Goal: Task Accomplishment & Management: Manage account settings

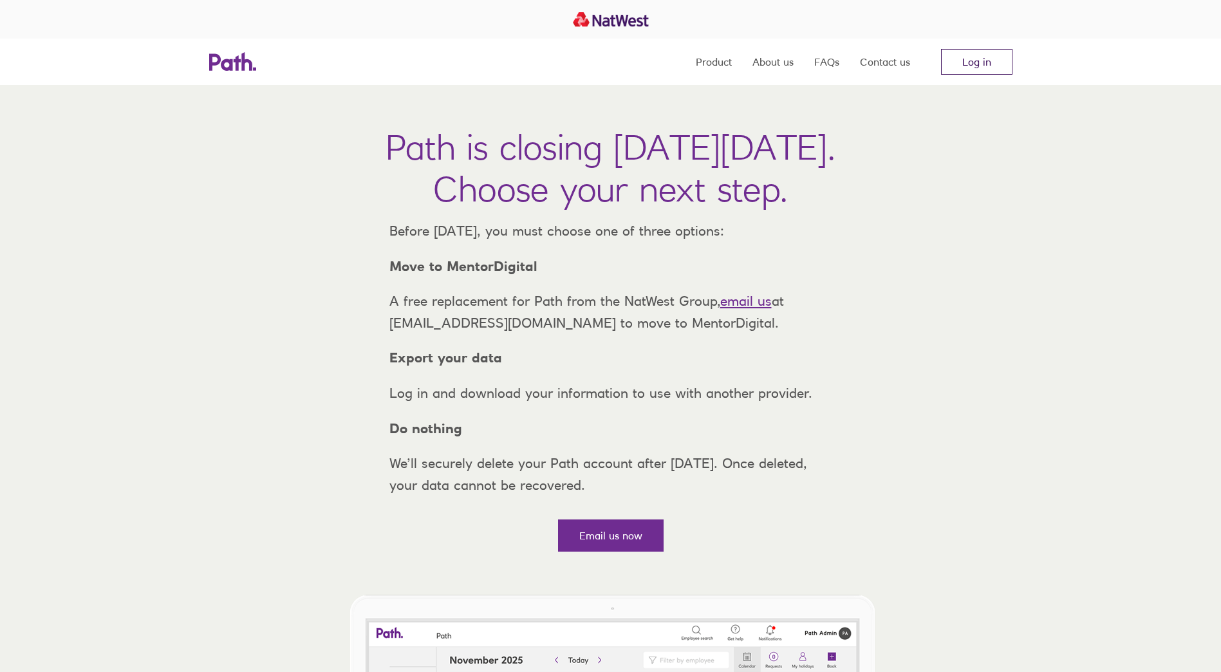
click at [971, 58] on link "Log in" at bounding box center [976, 62] width 71 height 26
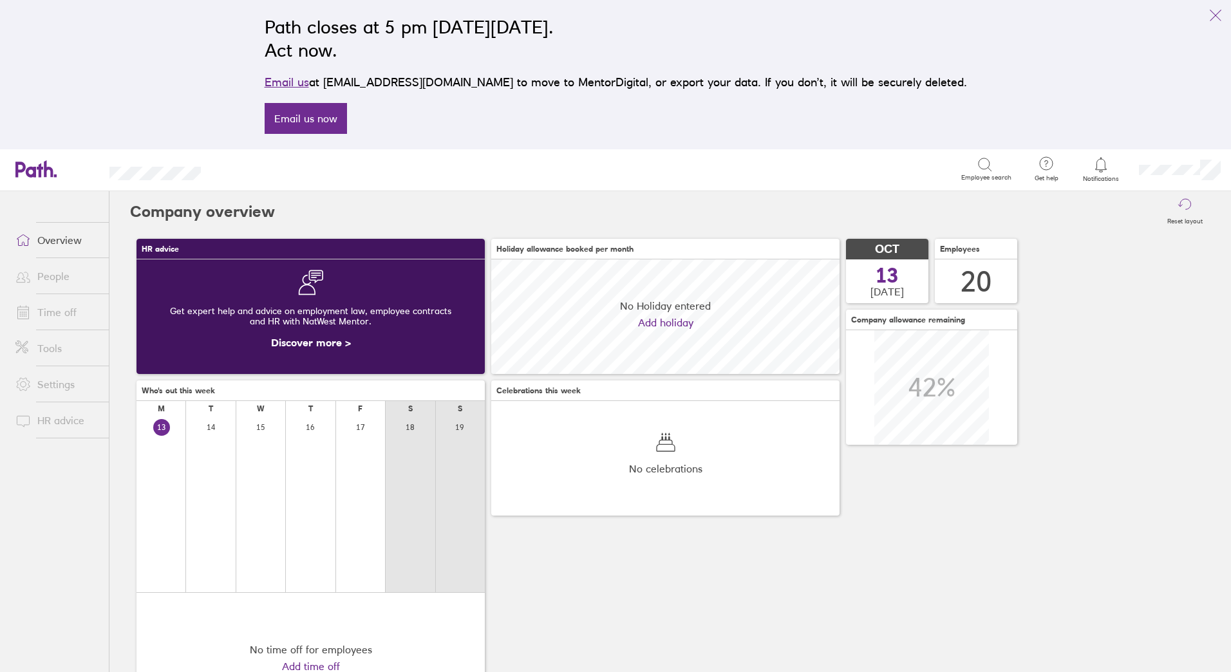
scroll to position [115, 348]
click at [57, 313] on link "Time off" at bounding box center [57, 312] width 104 height 26
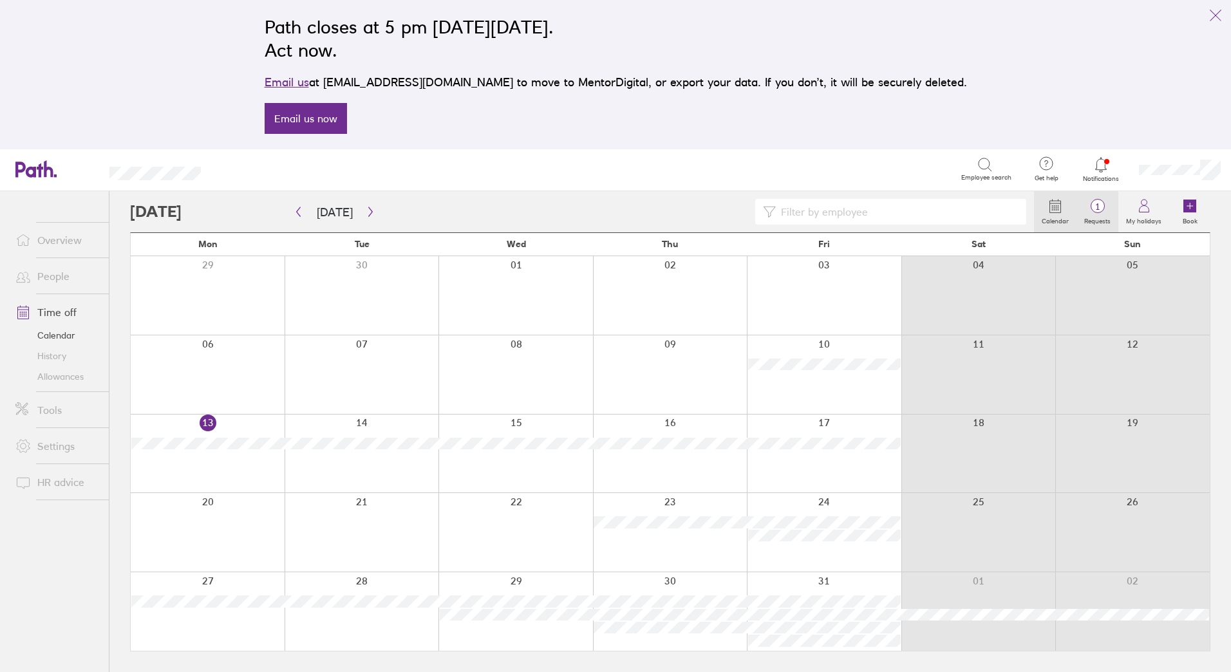
click at [1100, 204] on span "1" at bounding box center [1097, 206] width 42 height 10
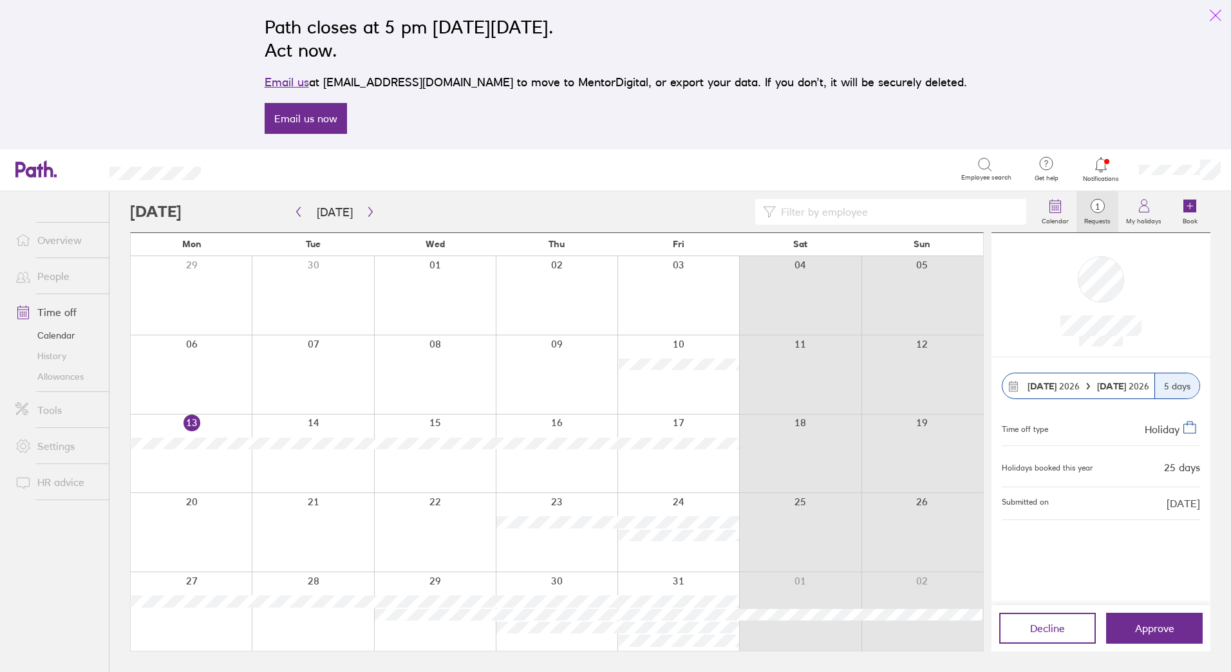
click at [1215, 12] on icon "link" at bounding box center [1214, 15] width 15 height 15
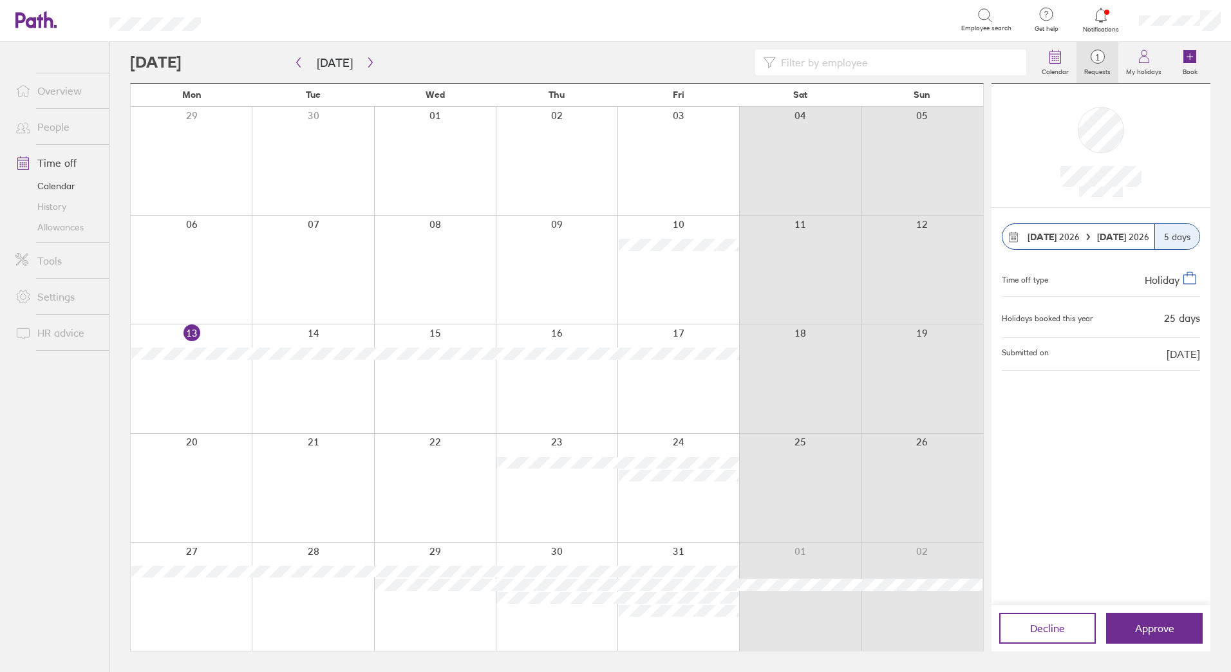
click at [52, 225] on link "Allowances" at bounding box center [57, 227] width 104 height 21
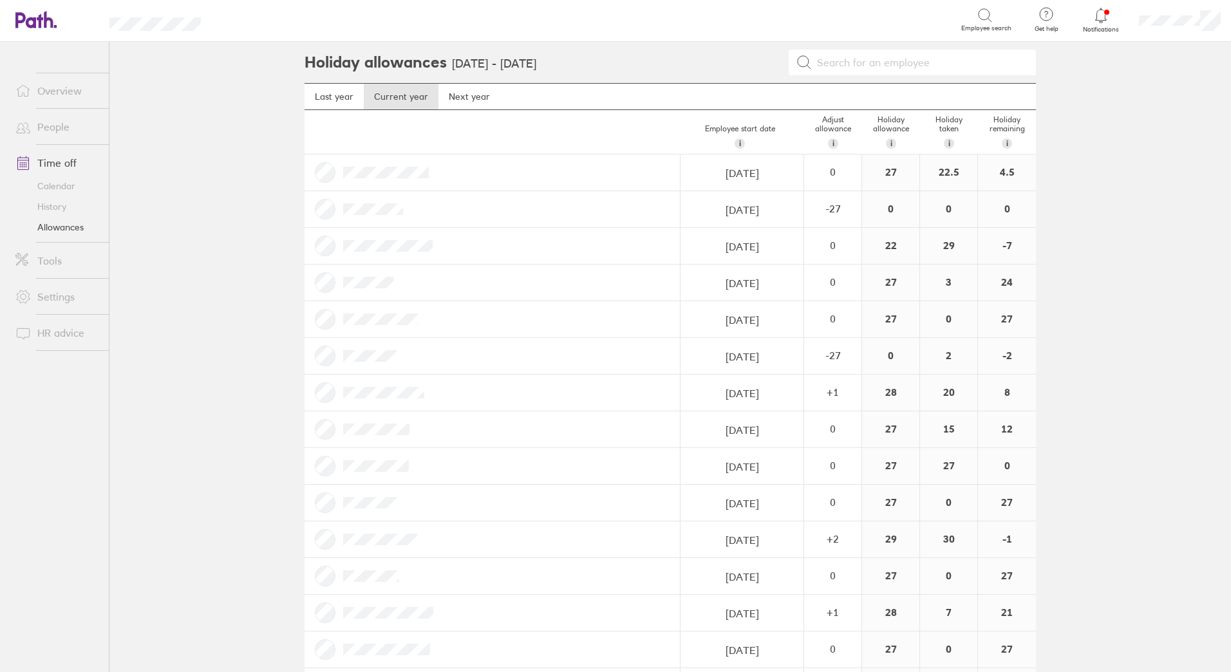
click at [50, 161] on link "Time off" at bounding box center [57, 163] width 104 height 26
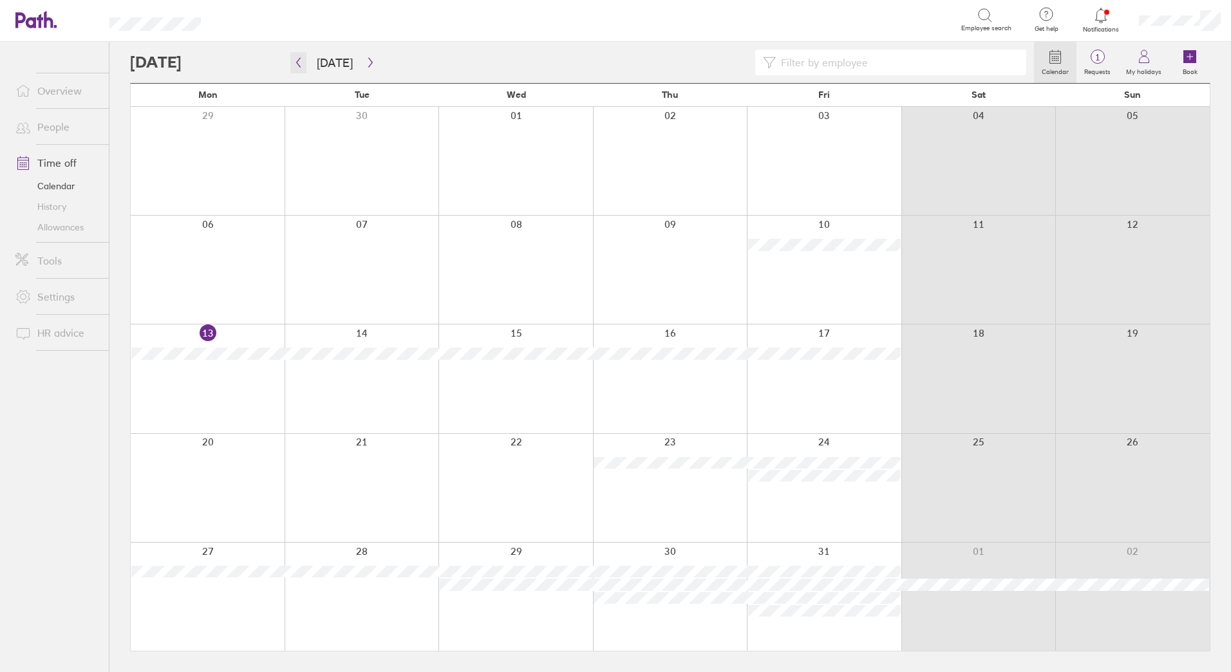
click at [299, 65] on icon "button" at bounding box center [298, 62] width 10 height 10
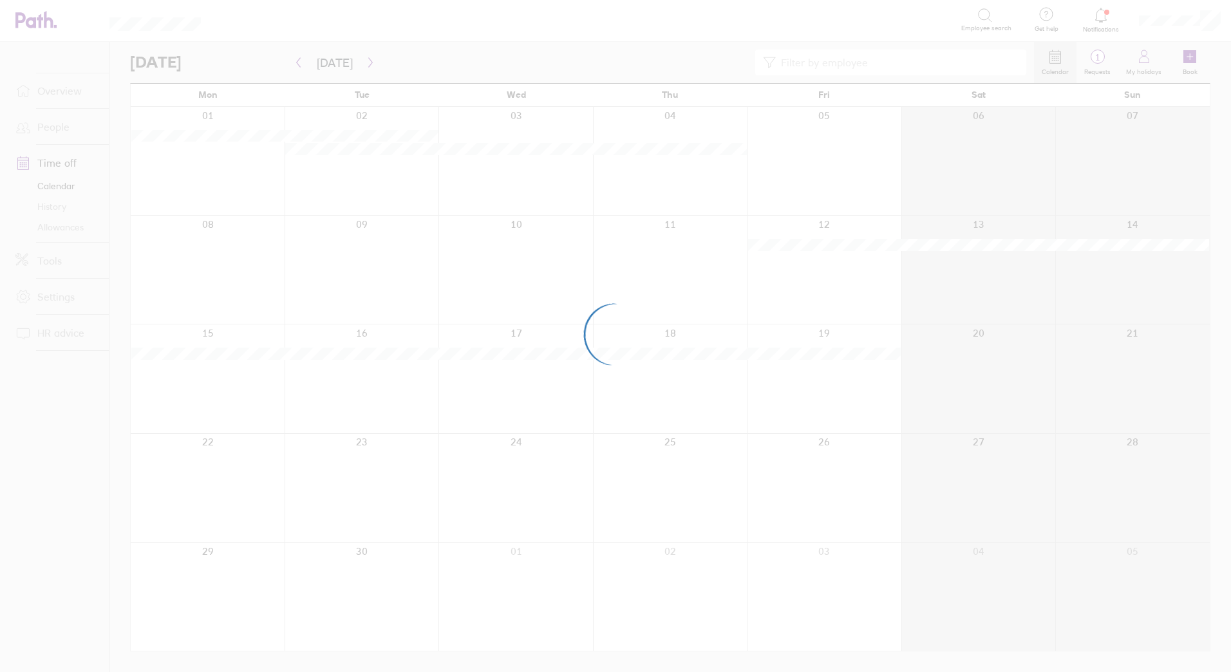
click at [299, 65] on div at bounding box center [615, 336] width 1231 height 672
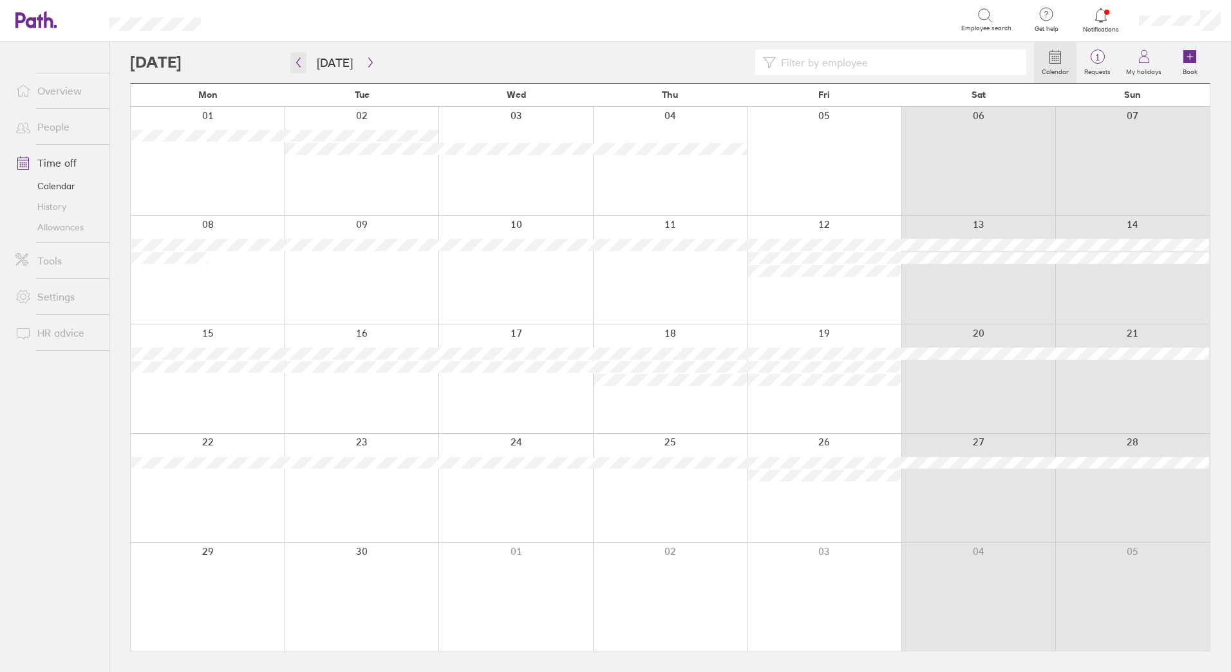
click at [295, 63] on icon "button" at bounding box center [298, 62] width 10 height 10
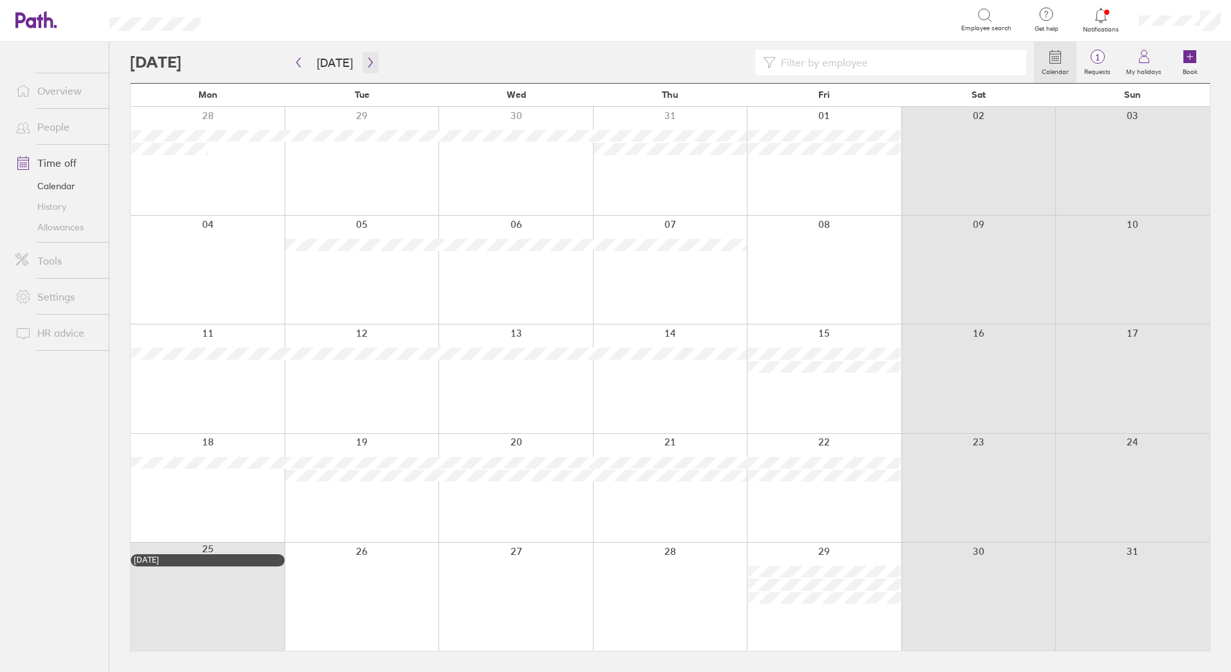
click at [366, 62] on icon "button" at bounding box center [371, 62] width 10 height 10
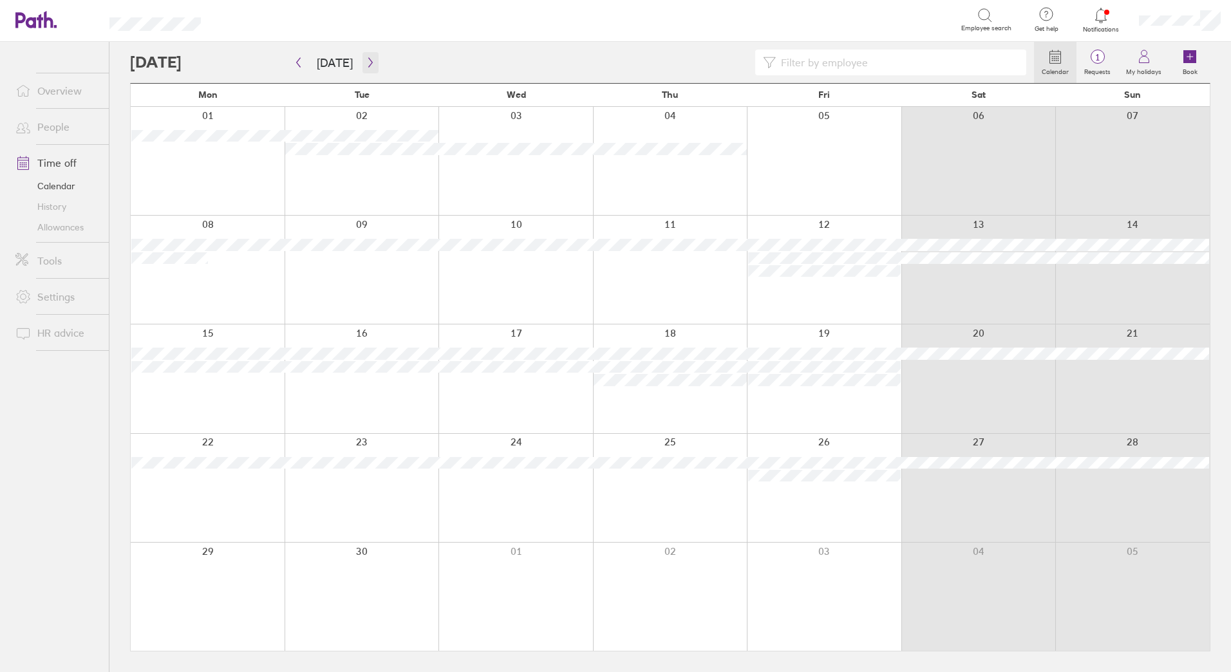
click at [366, 64] on icon "button" at bounding box center [371, 62] width 10 height 10
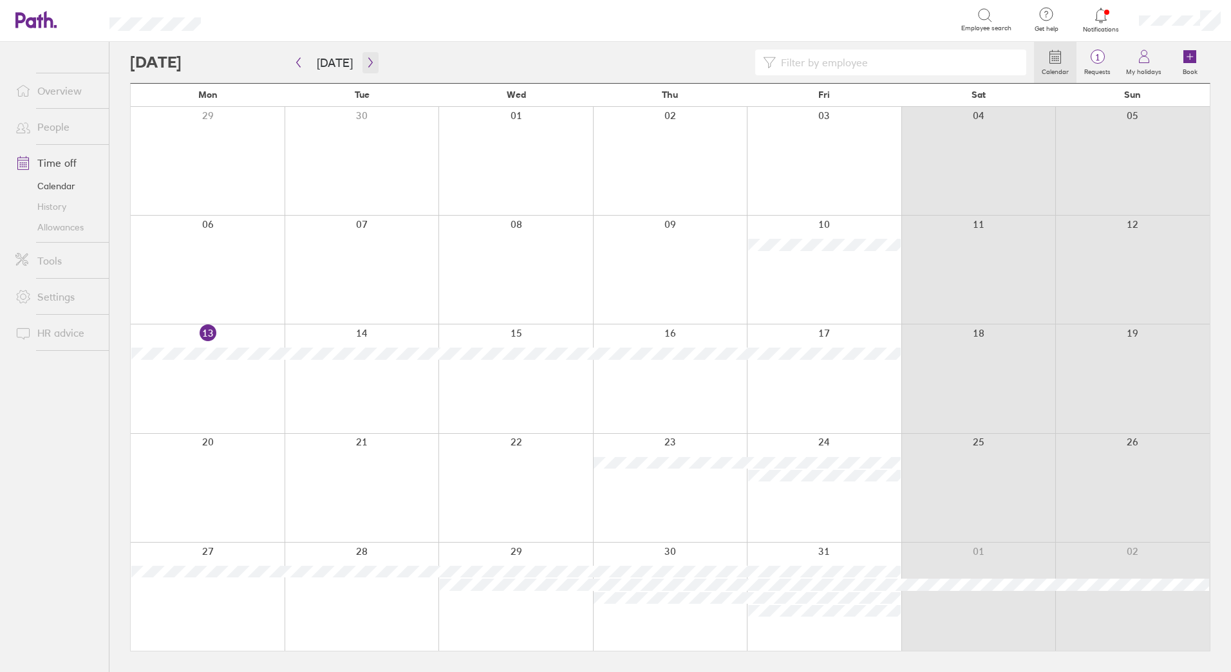
click at [364, 54] on button "button" at bounding box center [370, 62] width 16 height 21
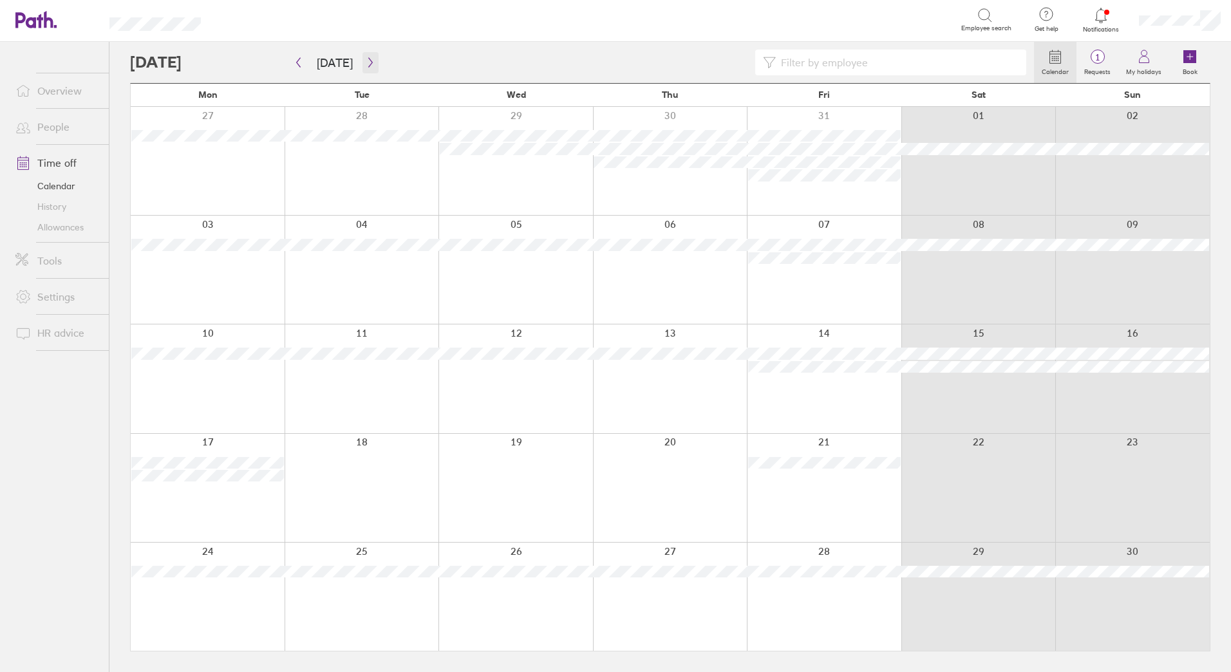
click at [369, 61] on icon "button" at bounding box center [371, 62] width 10 height 10
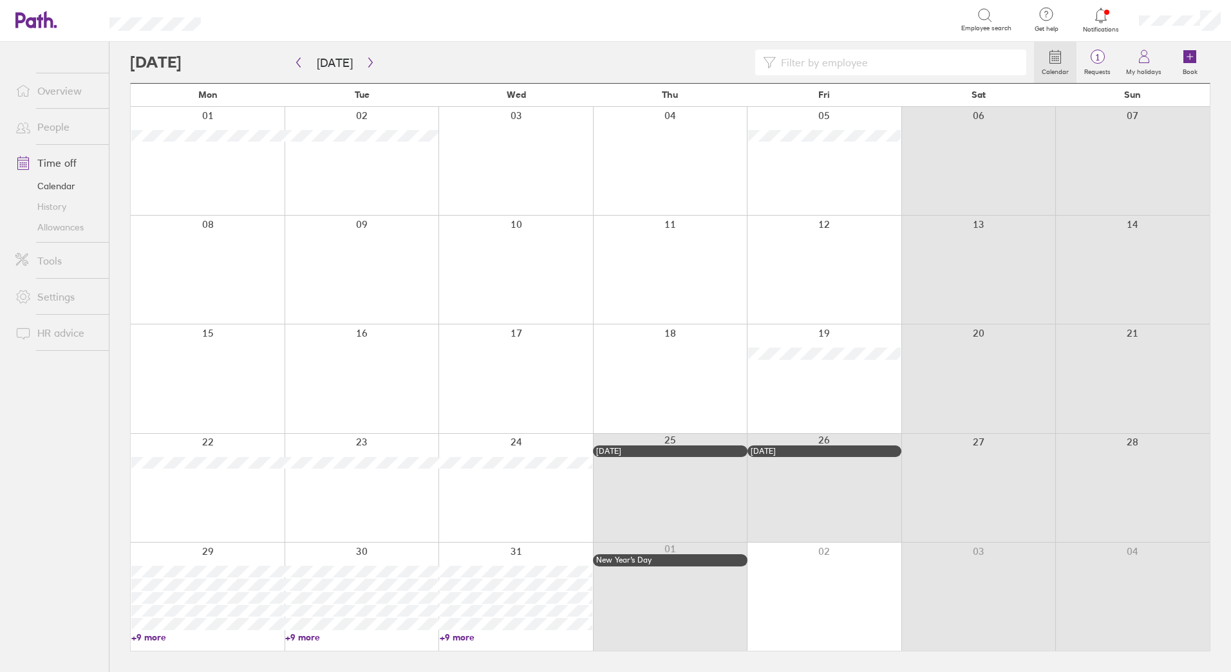
click at [60, 225] on link "Allowances" at bounding box center [57, 227] width 104 height 21
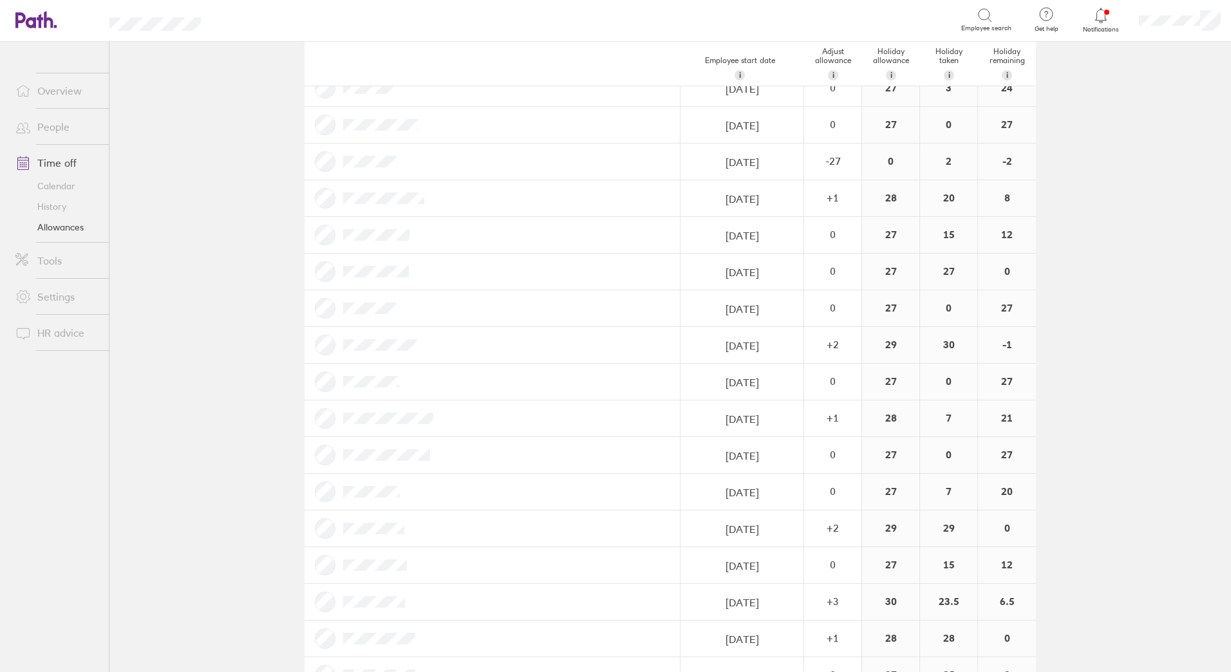
scroll to position [108, 0]
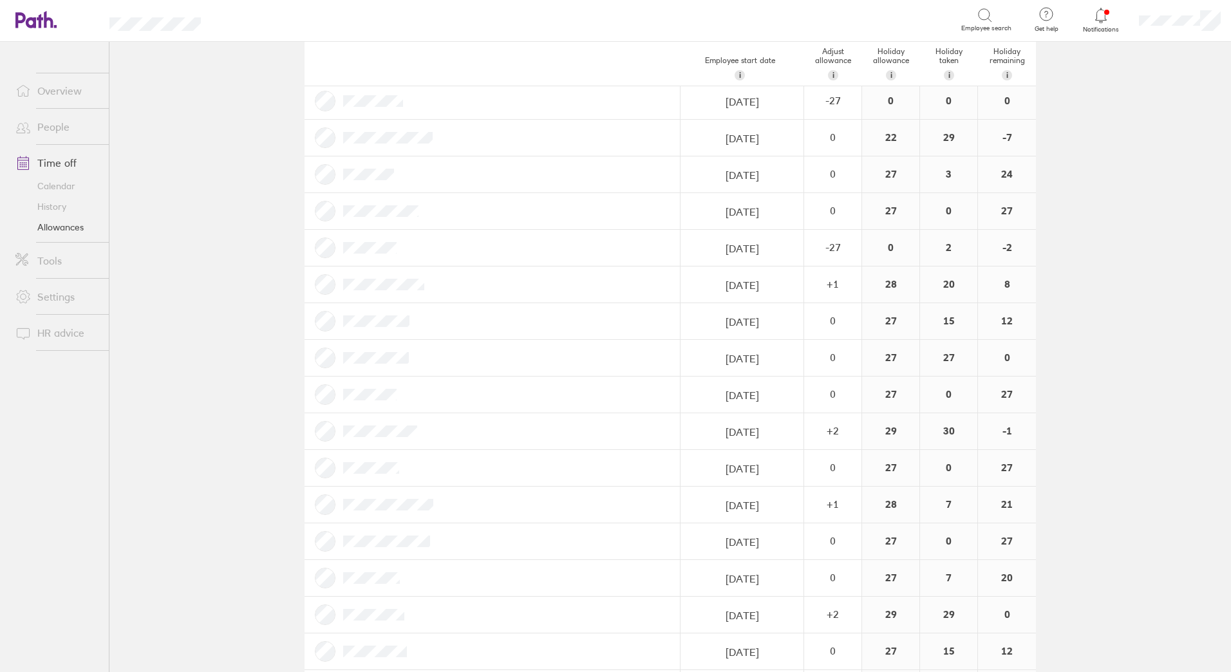
click at [58, 157] on link "Time off" at bounding box center [57, 163] width 104 height 26
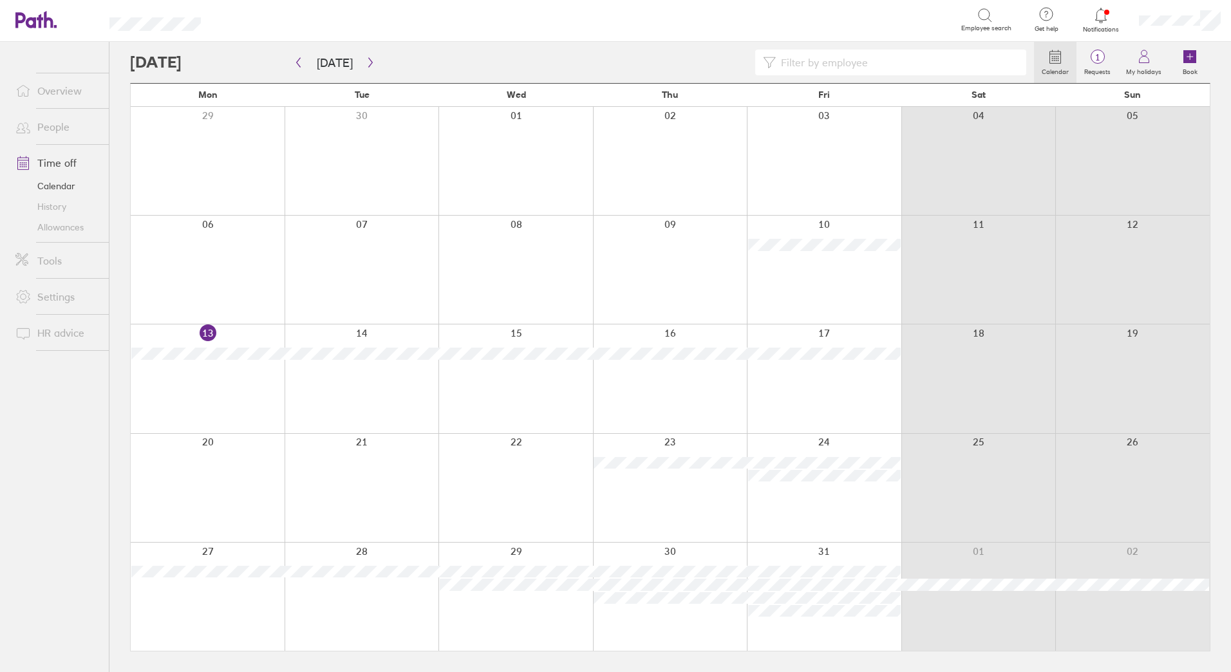
click at [456, 60] on div at bounding box center [582, 63] width 904 height 26
click at [367, 64] on icon "button" at bounding box center [371, 62] width 10 height 10
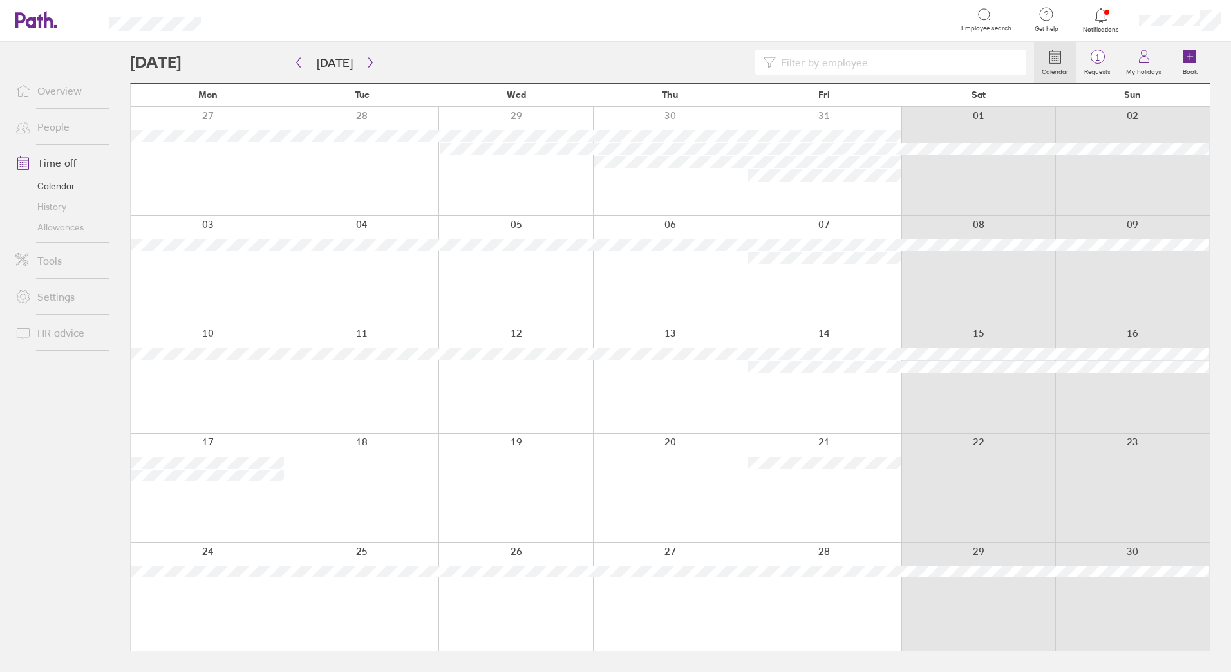
click at [523, 54] on div at bounding box center [582, 63] width 904 height 26
click at [365, 68] on button "button" at bounding box center [370, 62] width 16 height 21
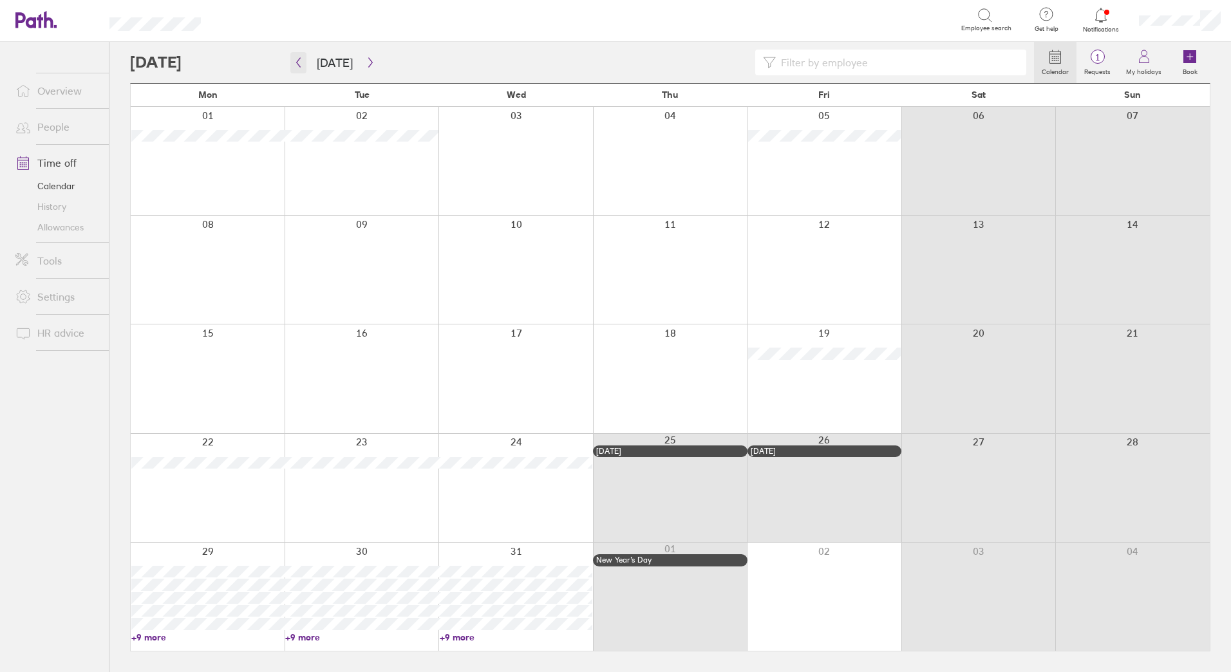
click at [298, 62] on icon "button" at bounding box center [298, 62] width 10 height 10
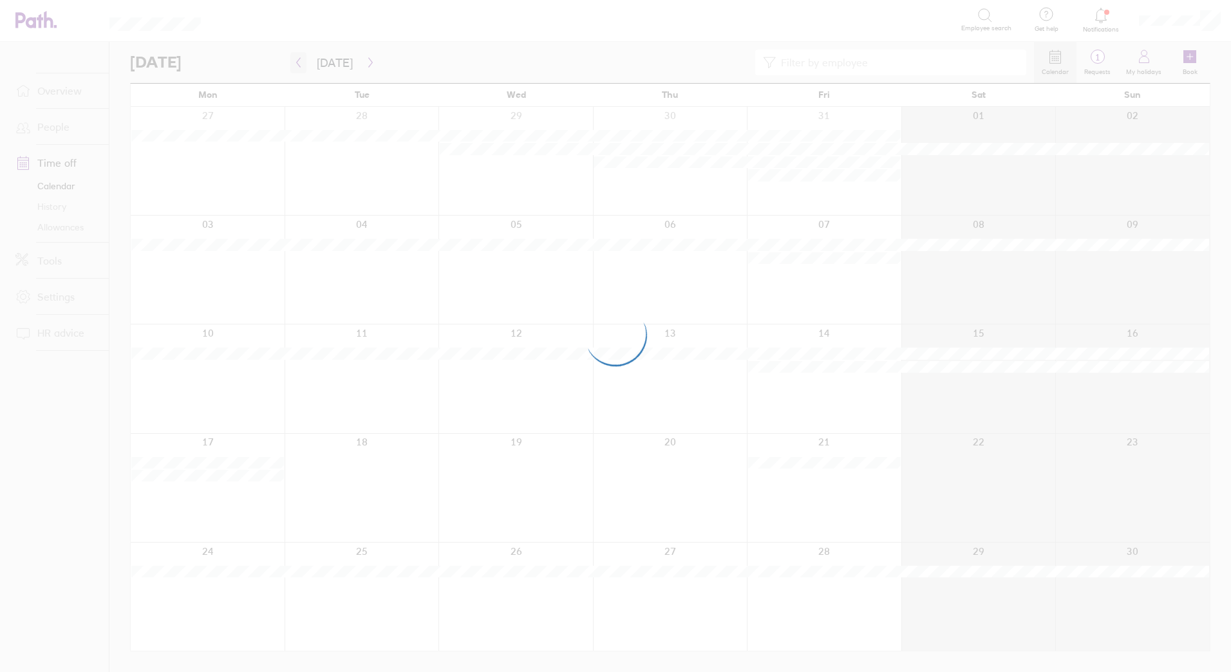
click at [298, 62] on div at bounding box center [615, 336] width 1231 height 672
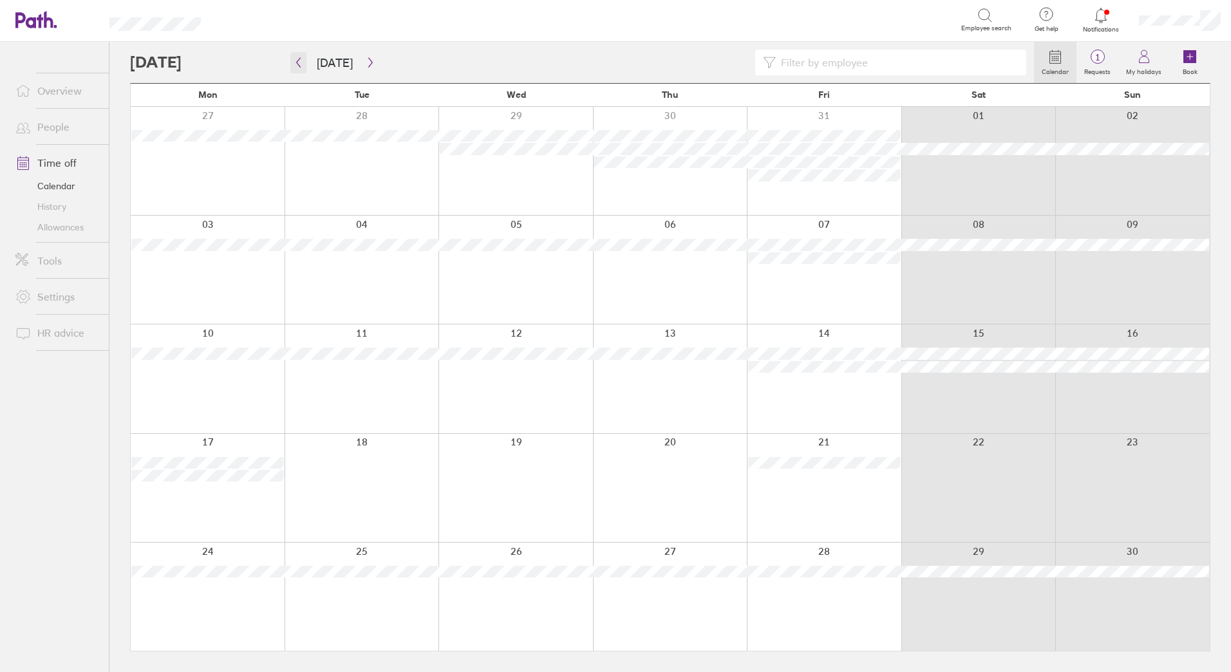
click at [298, 62] on icon "button" at bounding box center [298, 62] width 10 height 10
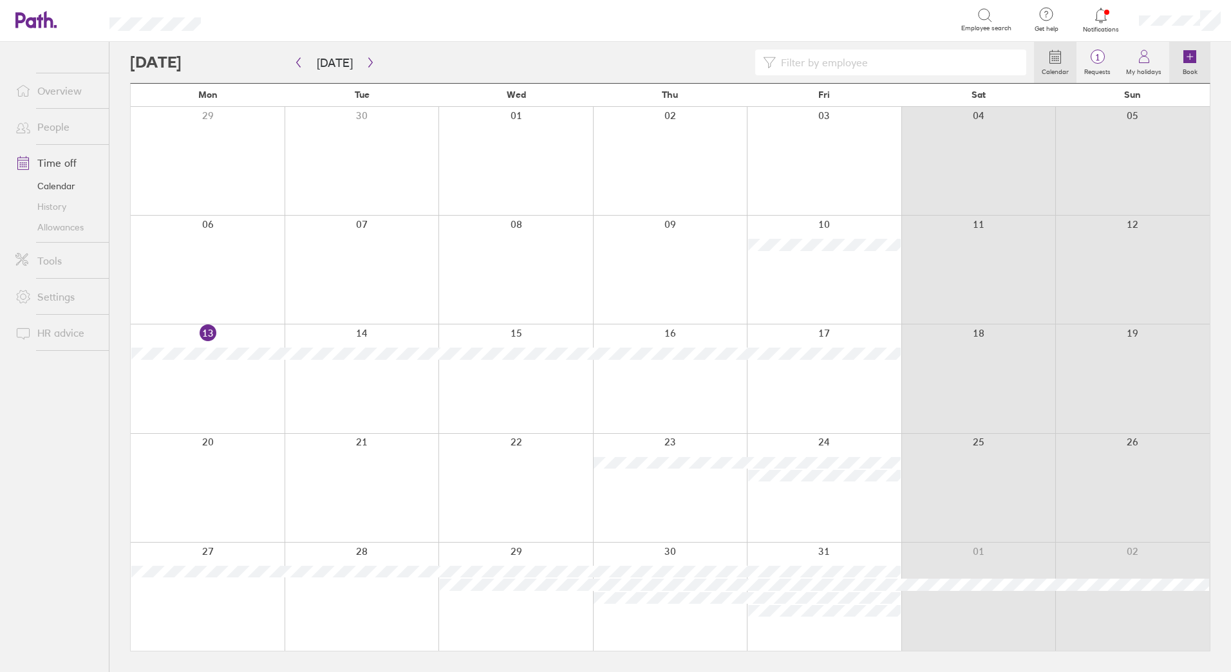
click at [1189, 57] on icon at bounding box center [1189, 56] width 13 height 13
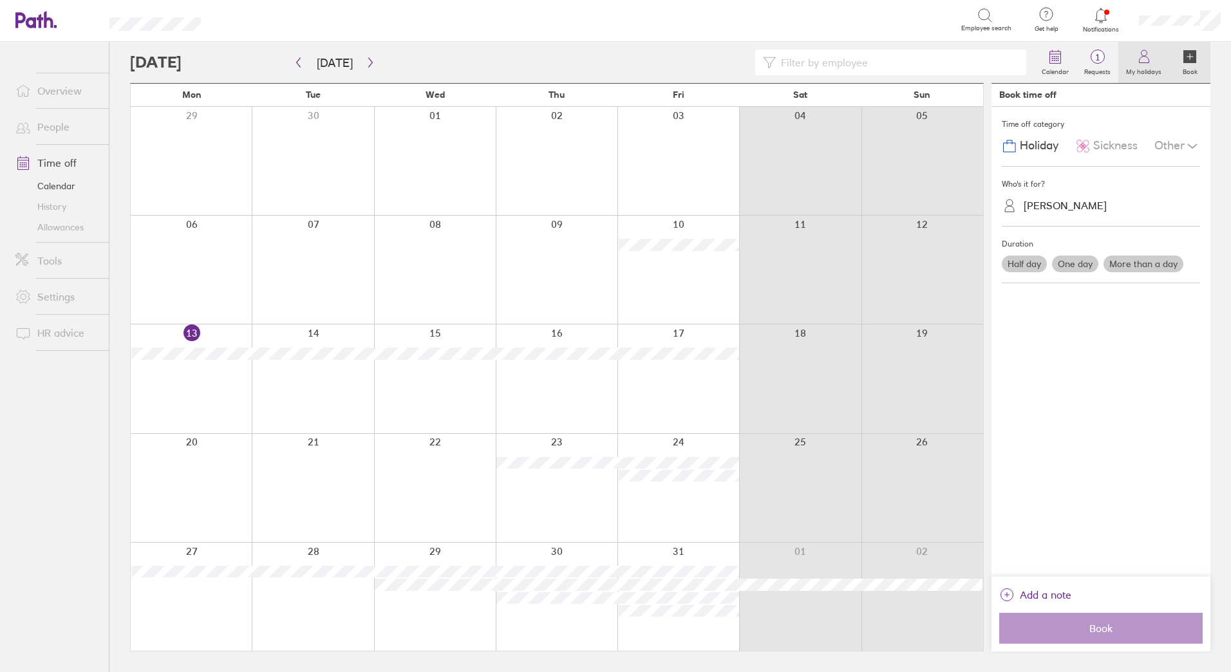
click at [1139, 60] on icon at bounding box center [1143, 56] width 15 height 15
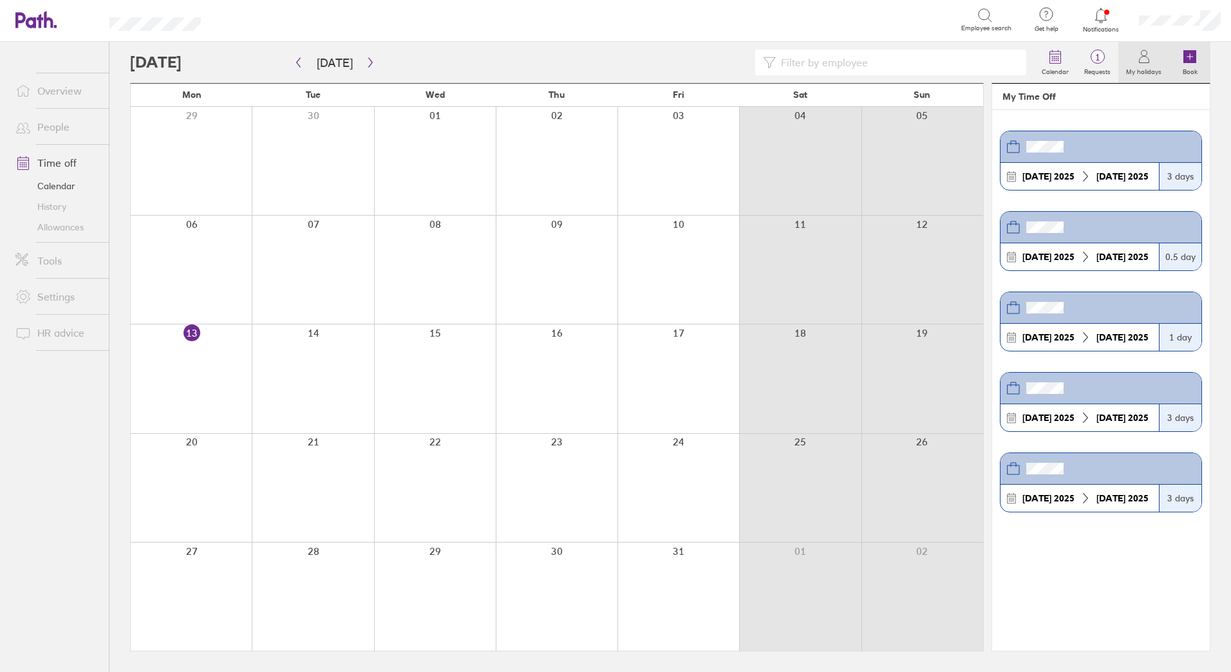
click at [1195, 57] on icon at bounding box center [1189, 56] width 13 height 13
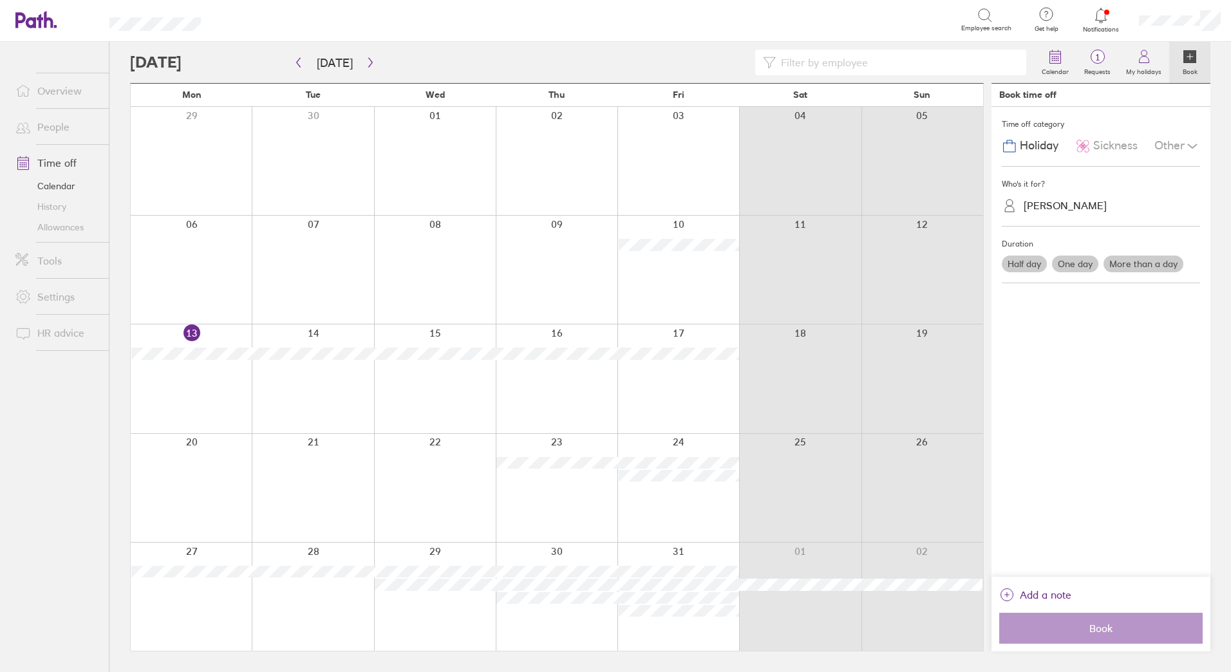
click at [1130, 257] on label "More than a day" at bounding box center [1143, 264] width 80 height 17
click at [0, 0] on input "More than a day" at bounding box center [0, 0] width 0 height 0
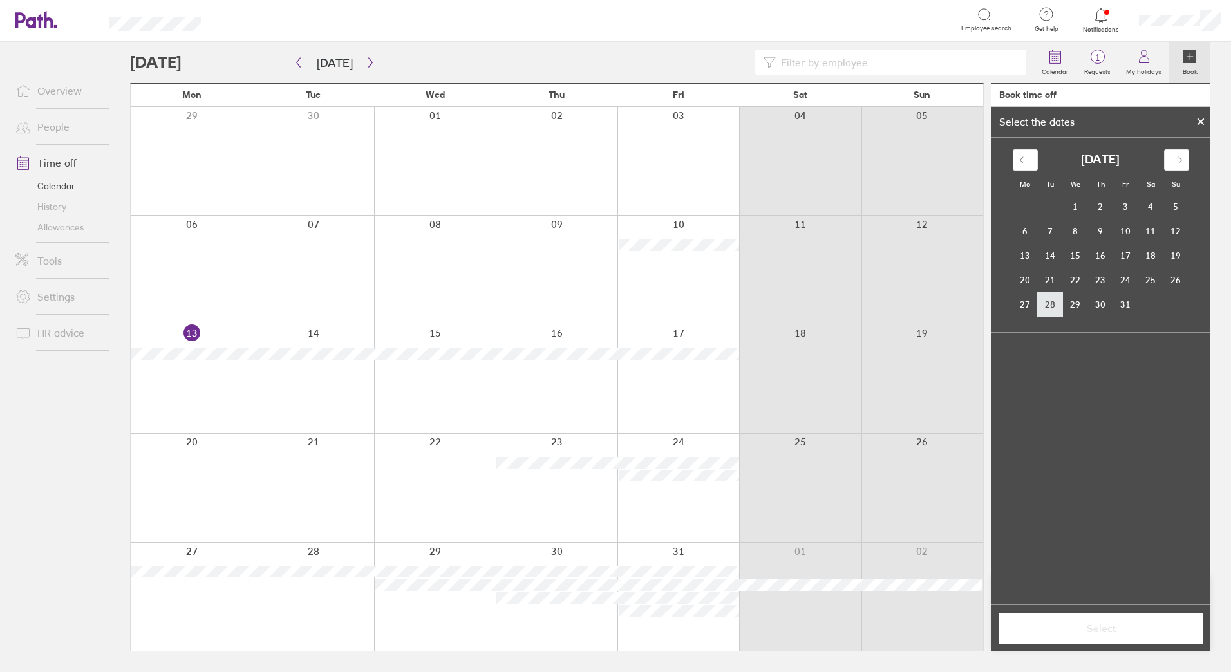
click at [1057, 295] on td "28" at bounding box center [1049, 304] width 25 height 24
click at [1082, 301] on td "29" at bounding box center [1075, 304] width 25 height 24
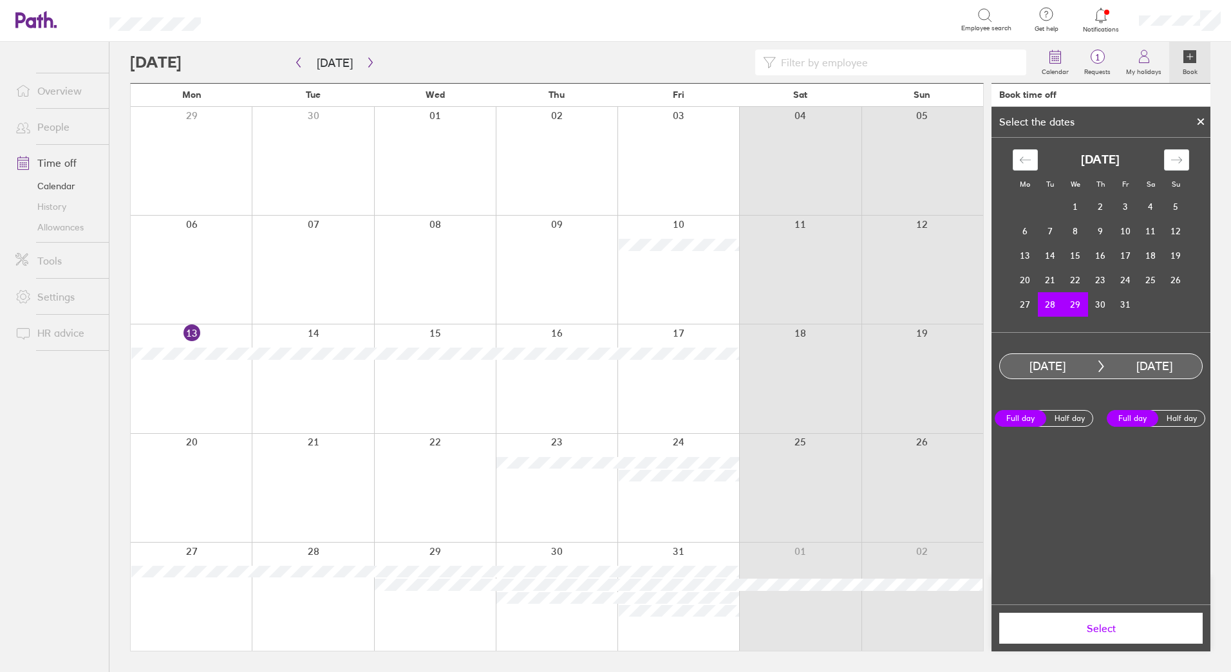
click at [1102, 624] on span "Select" at bounding box center [1100, 628] width 185 height 12
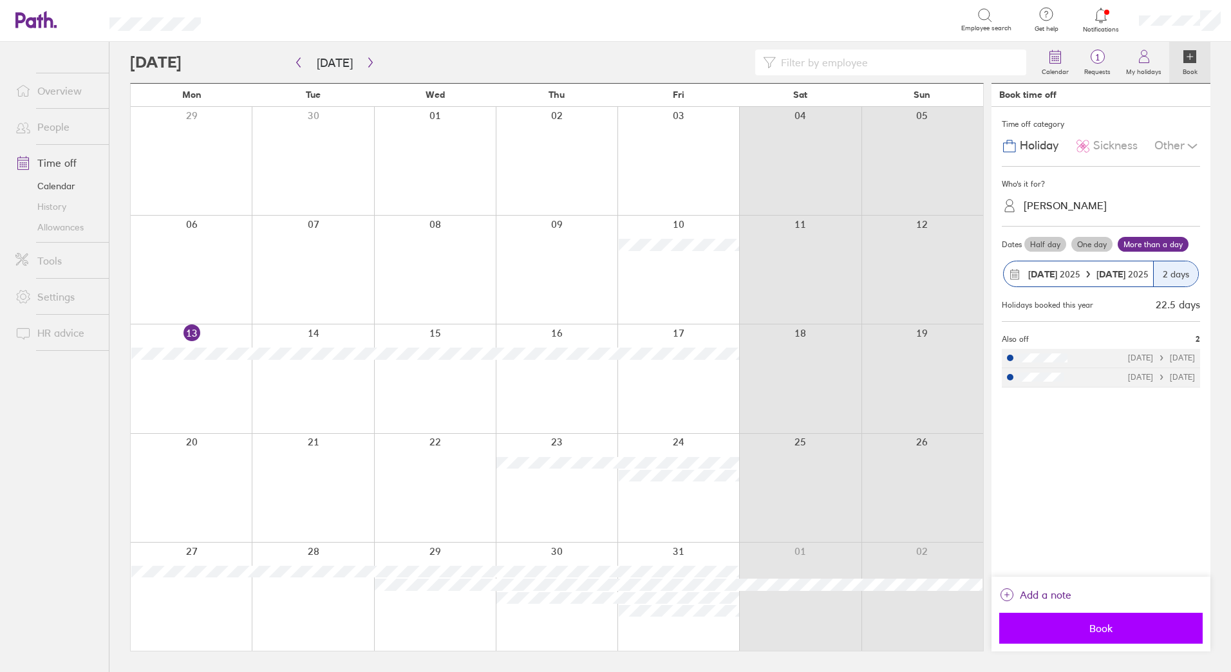
click at [1109, 641] on button "Book" at bounding box center [1100, 628] width 203 height 31
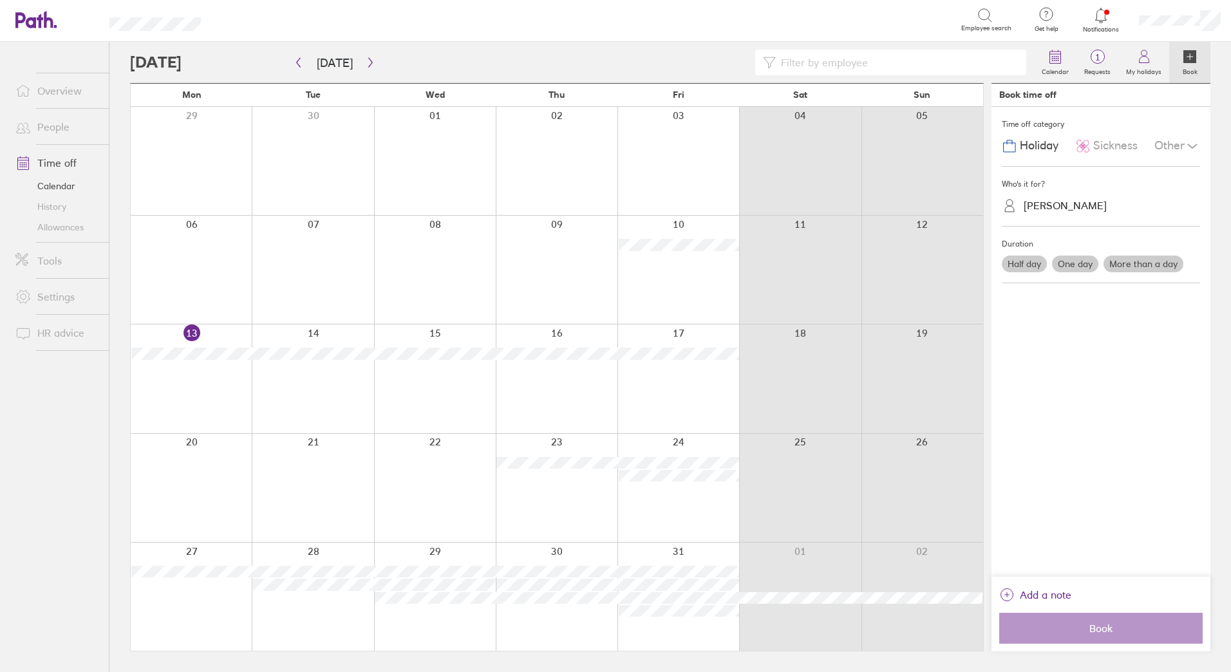
click at [437, 66] on div at bounding box center [582, 63] width 904 height 26
click at [445, 64] on div at bounding box center [582, 63] width 904 height 26
click at [301, 64] on icon "button" at bounding box center [298, 62] width 10 height 10
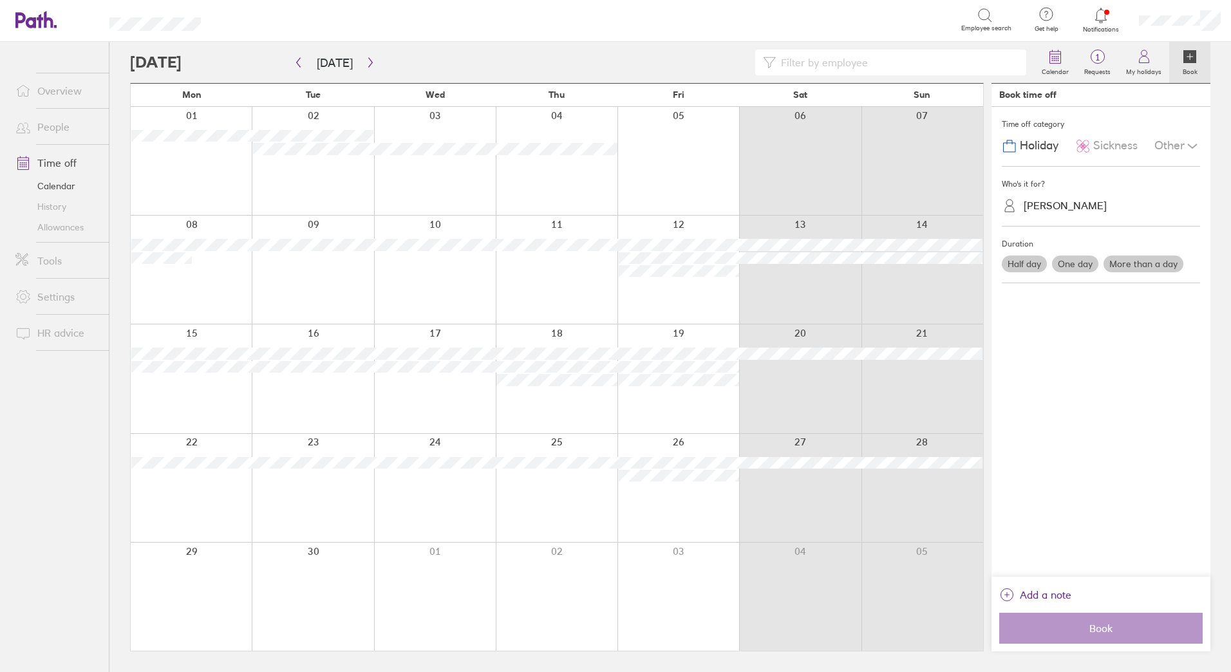
click at [52, 224] on link "Allowances" at bounding box center [57, 227] width 104 height 21
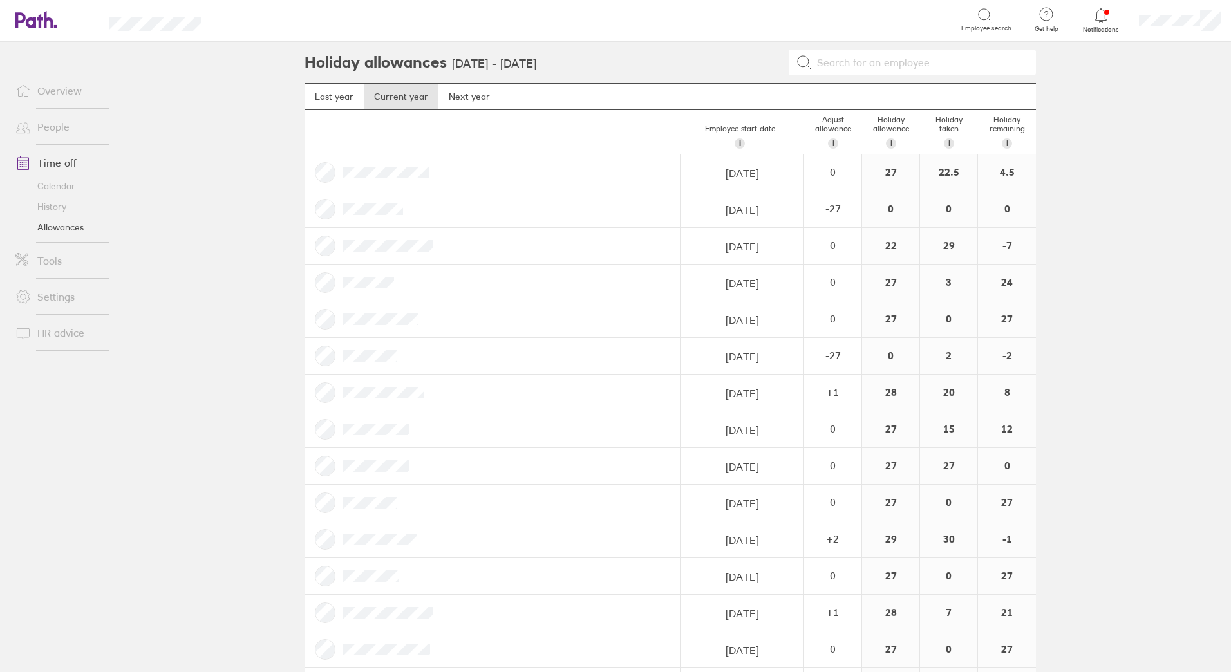
click at [53, 160] on link "Time off" at bounding box center [57, 163] width 104 height 26
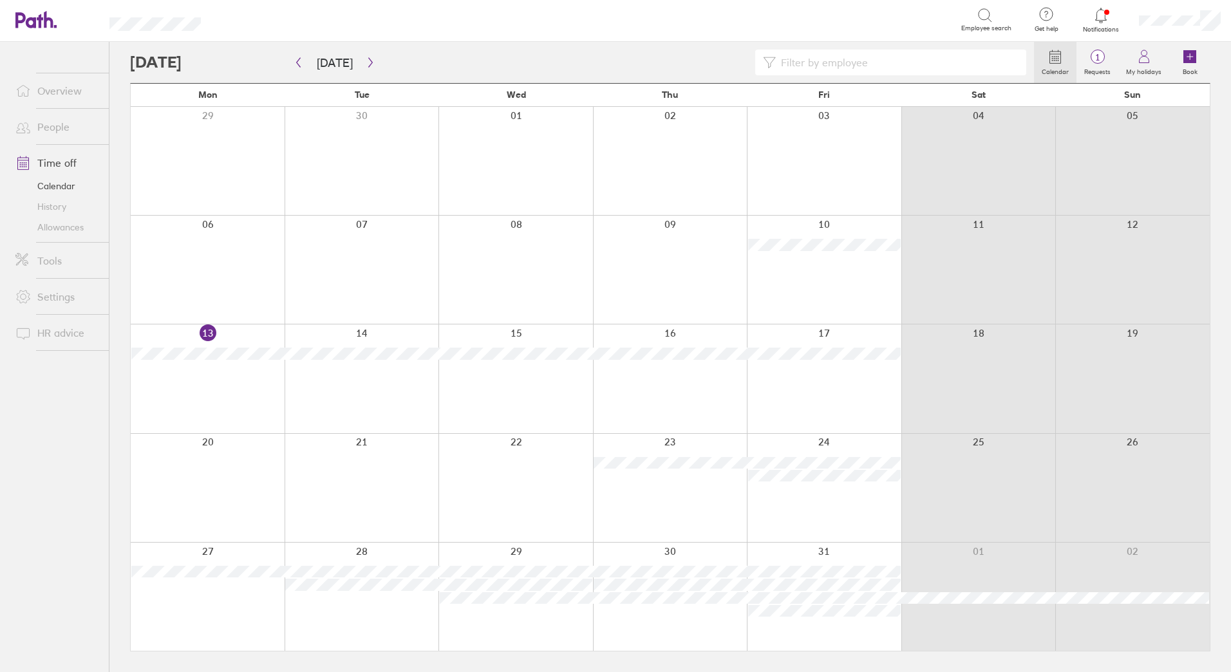
click at [479, 53] on div at bounding box center [582, 63] width 904 height 26
click at [51, 231] on link "Allowances" at bounding box center [57, 227] width 104 height 21
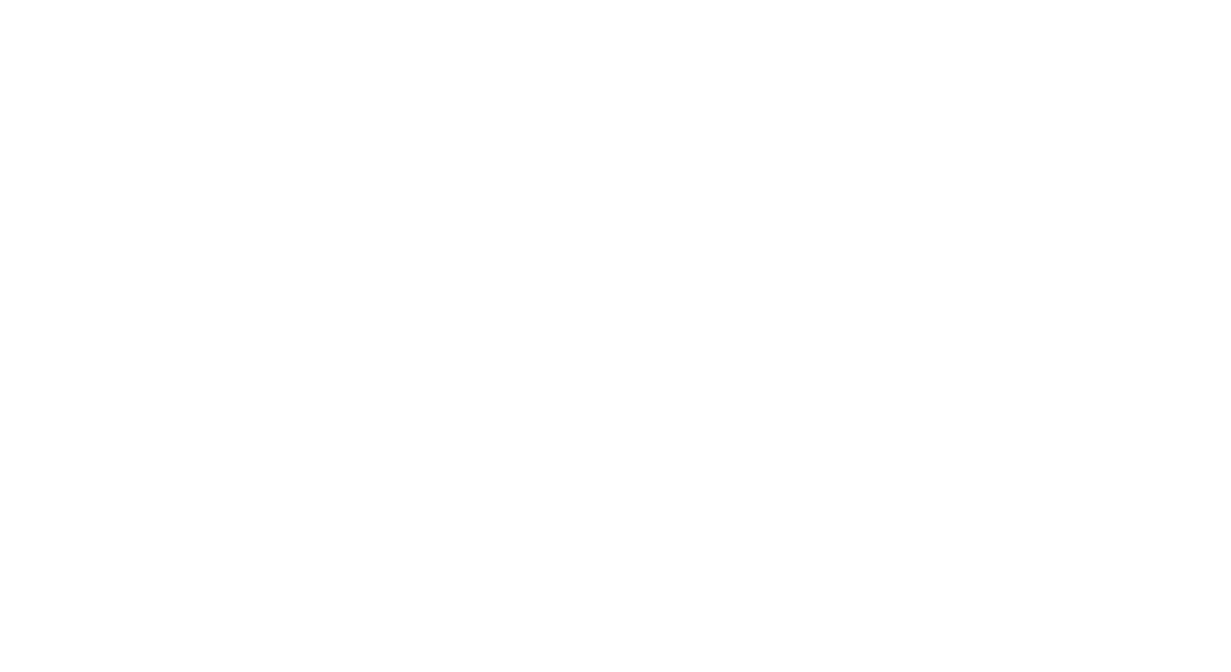
click at [811, 214] on div at bounding box center [615, 336] width 1231 height 672
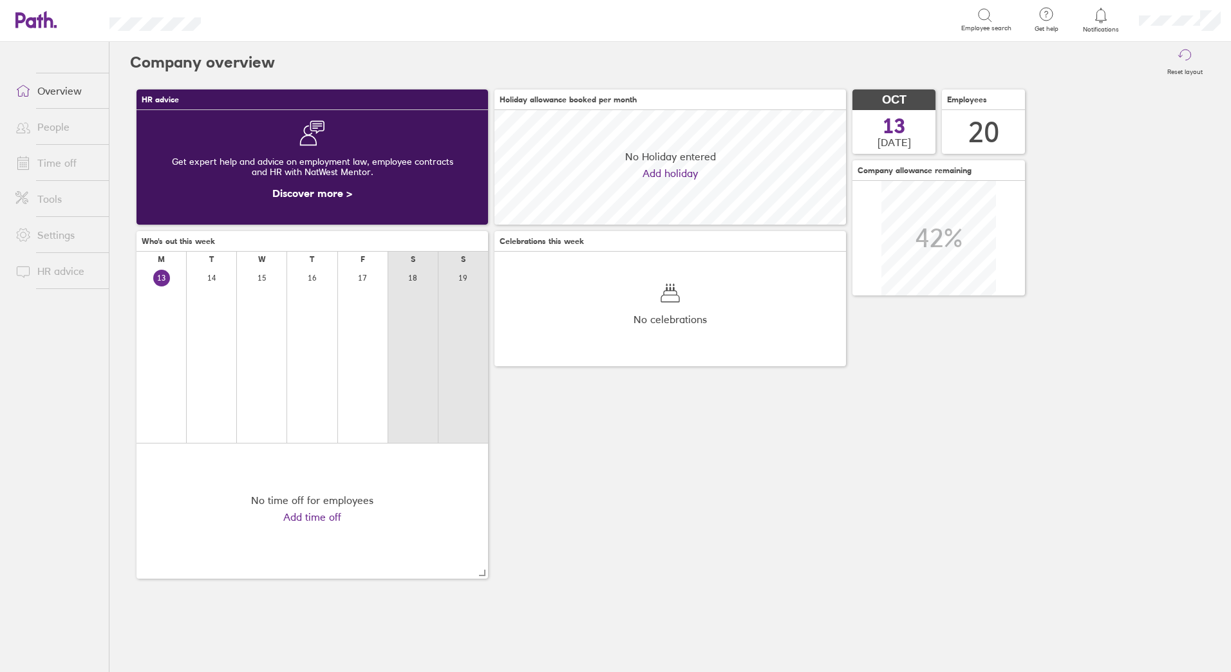
scroll to position [115, 351]
click at [44, 162] on link "Time off" at bounding box center [57, 163] width 104 height 26
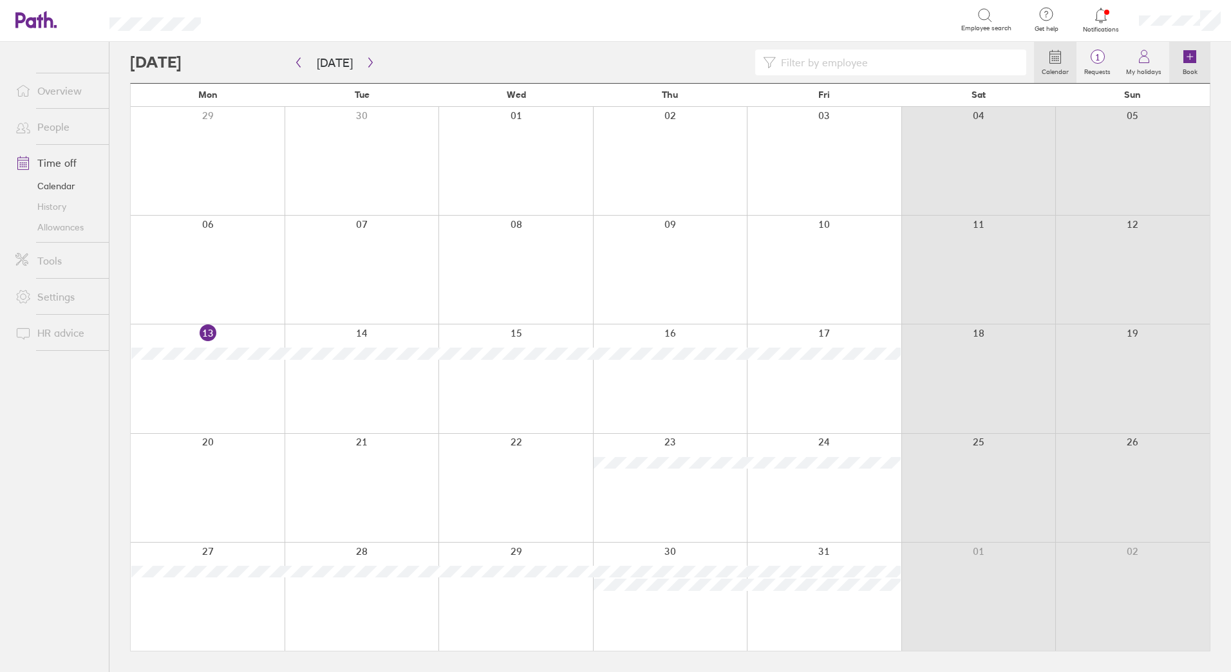
click at [1188, 57] on icon at bounding box center [1190, 57] width 6 height 0
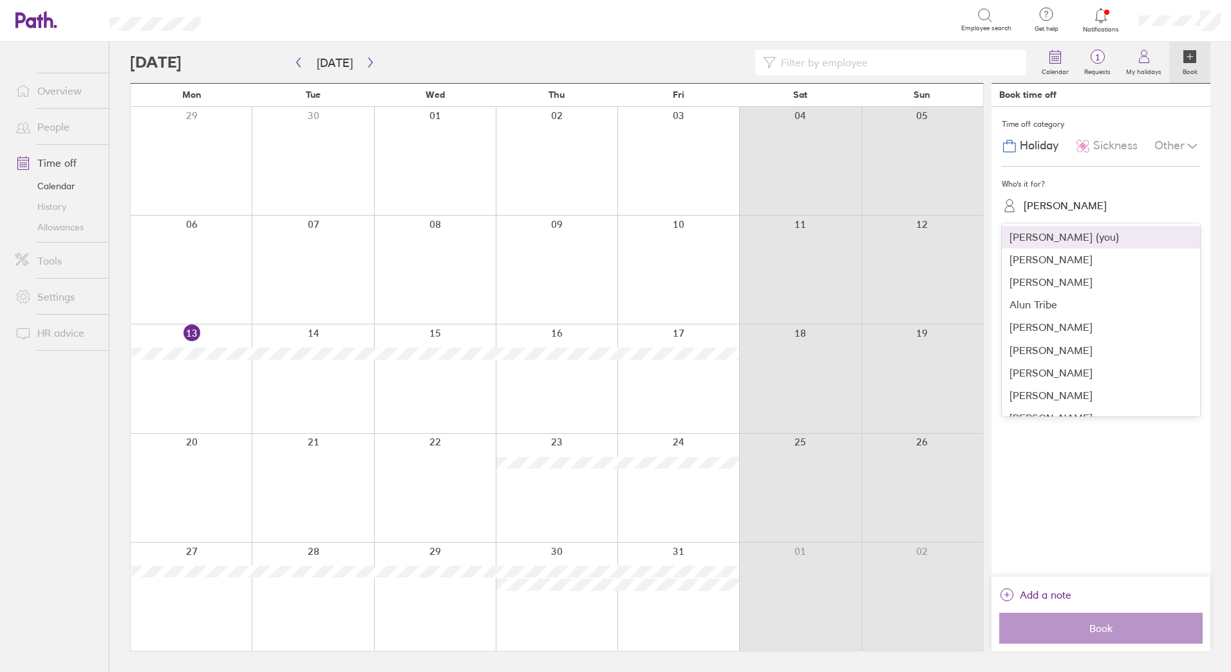
click at [1075, 207] on div "[PERSON_NAME]" at bounding box center [1064, 206] width 83 height 12
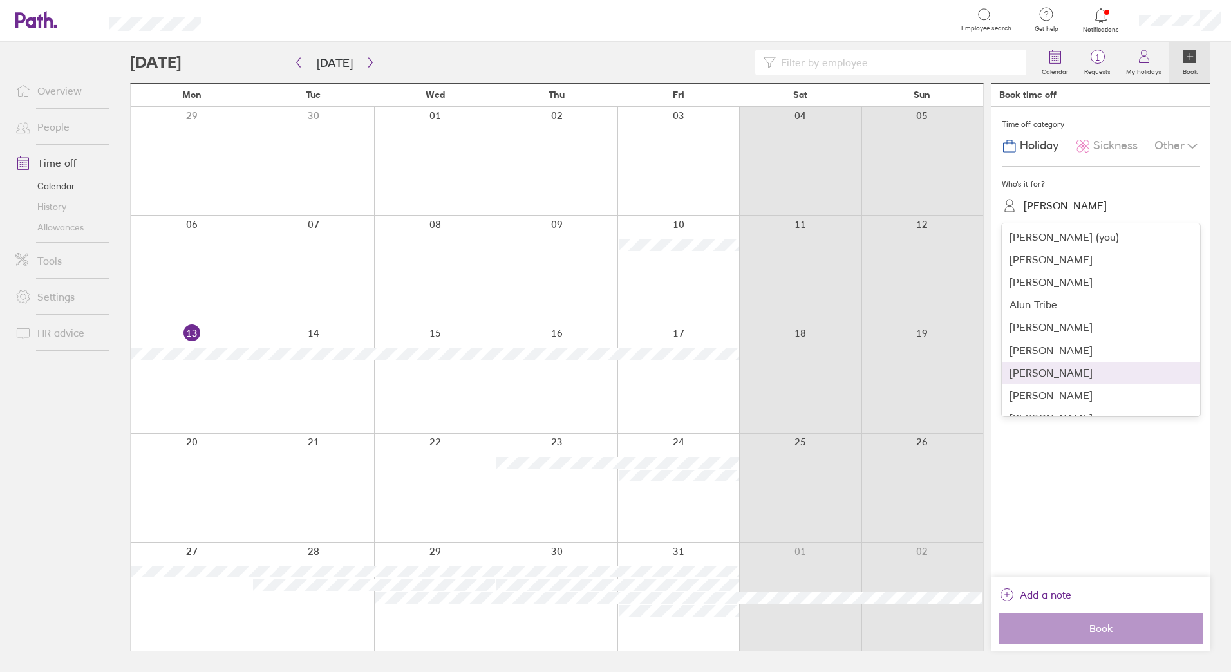
click at [1065, 373] on div "[PERSON_NAME]" at bounding box center [1100, 373] width 198 height 23
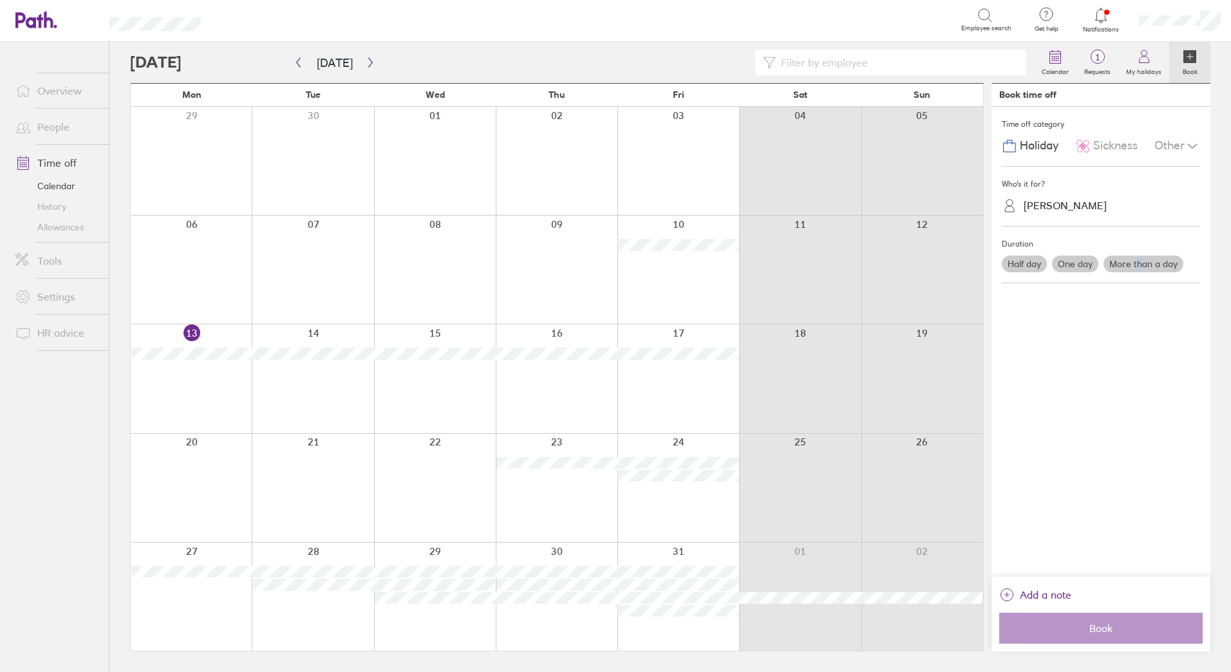
click at [1140, 261] on label "More than a day" at bounding box center [1143, 264] width 80 height 17
drag, startPoint x: 1140, startPoint y: 261, endPoint x: 1132, endPoint y: 261, distance: 8.4
click at [1132, 261] on label "More than a day" at bounding box center [1143, 264] width 80 height 17
drag, startPoint x: 1167, startPoint y: 494, endPoint x: 1166, endPoint y: 472, distance: 21.9
click at [1168, 493] on div "Time off category Holiday Sickness Other Who's it for? [PERSON_NAME] Duration H…" at bounding box center [1100, 342] width 219 height 470
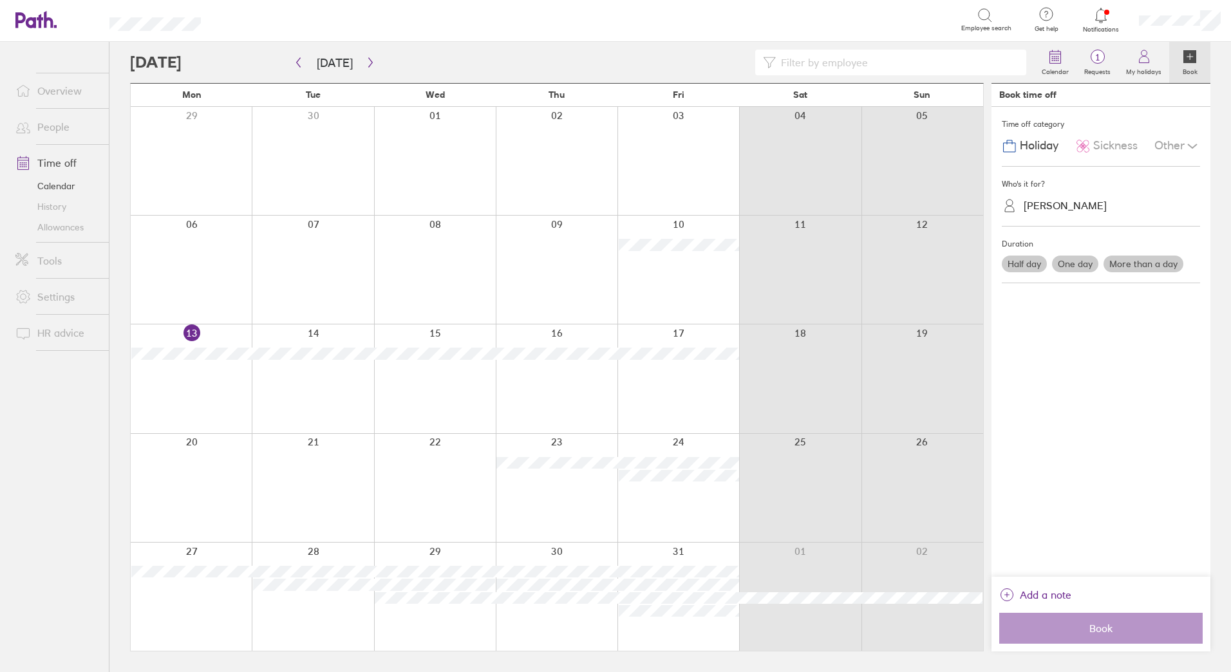
click at [1139, 261] on label "More than a day" at bounding box center [1143, 264] width 80 height 17
click at [0, 0] on input "More than a day" at bounding box center [0, 0] width 0 height 0
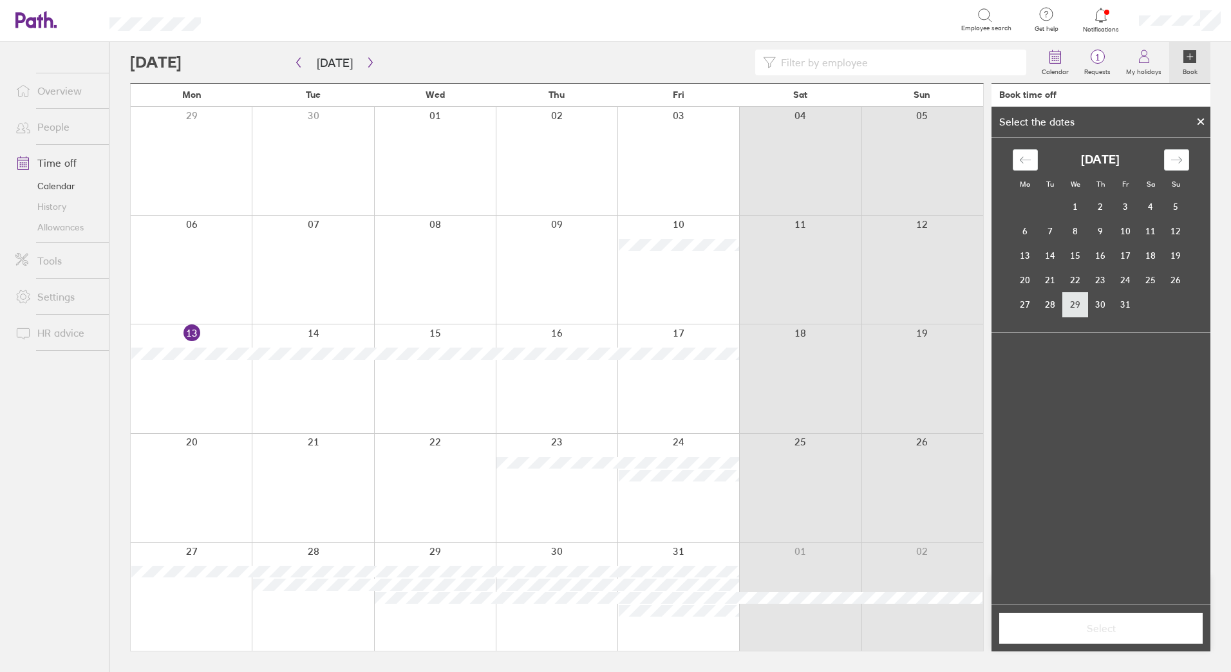
click at [1075, 308] on td "29" at bounding box center [1075, 304] width 25 height 24
click at [1182, 158] on icon "Move forward to switch to the next month." at bounding box center [1176, 160] width 12 height 12
click at [1031, 232] on td "3" at bounding box center [1024, 231] width 25 height 24
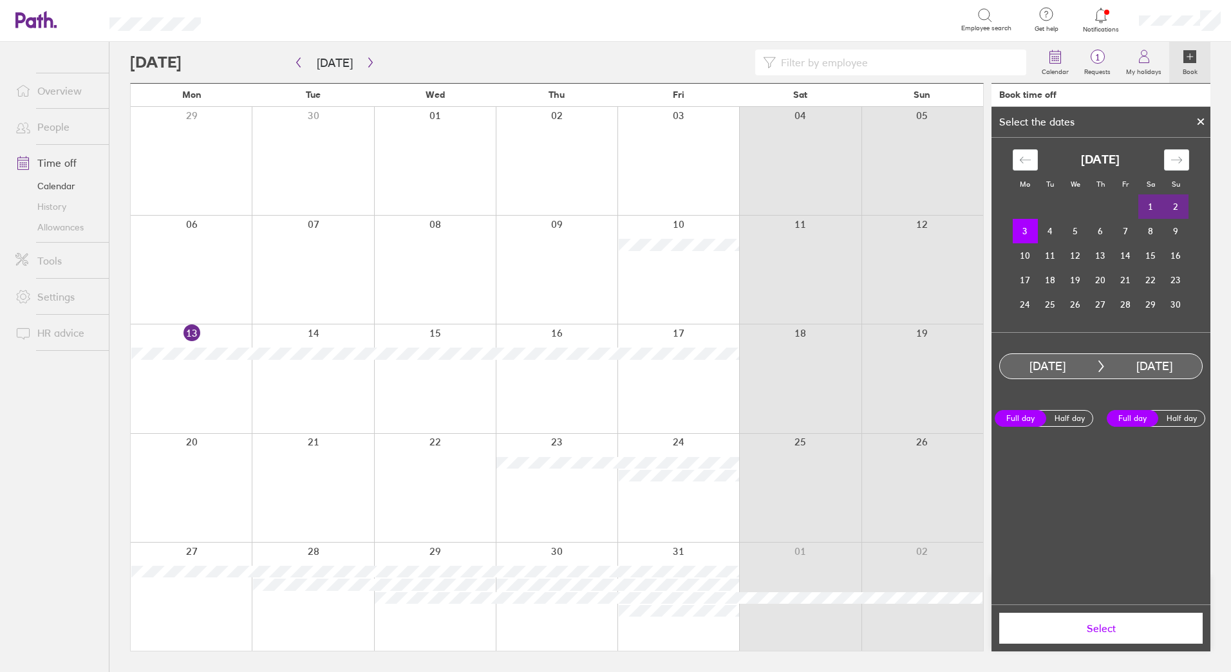
click at [1092, 628] on span "Select" at bounding box center [1100, 628] width 185 height 12
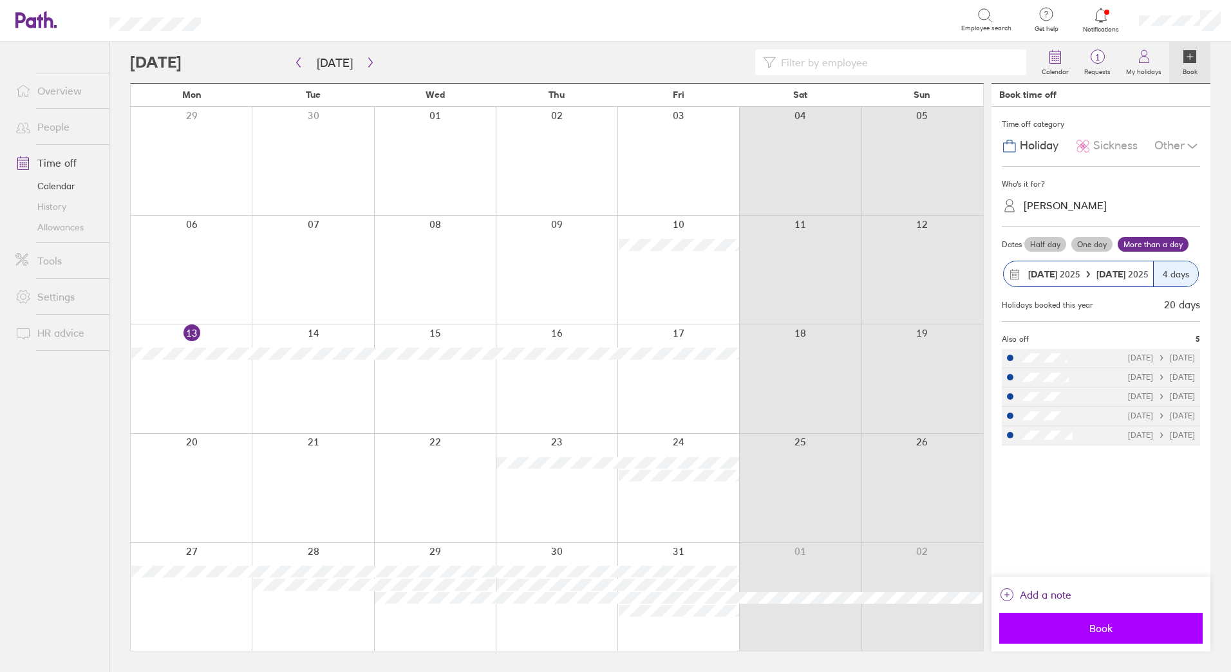
click at [1096, 624] on span "Book" at bounding box center [1100, 628] width 185 height 12
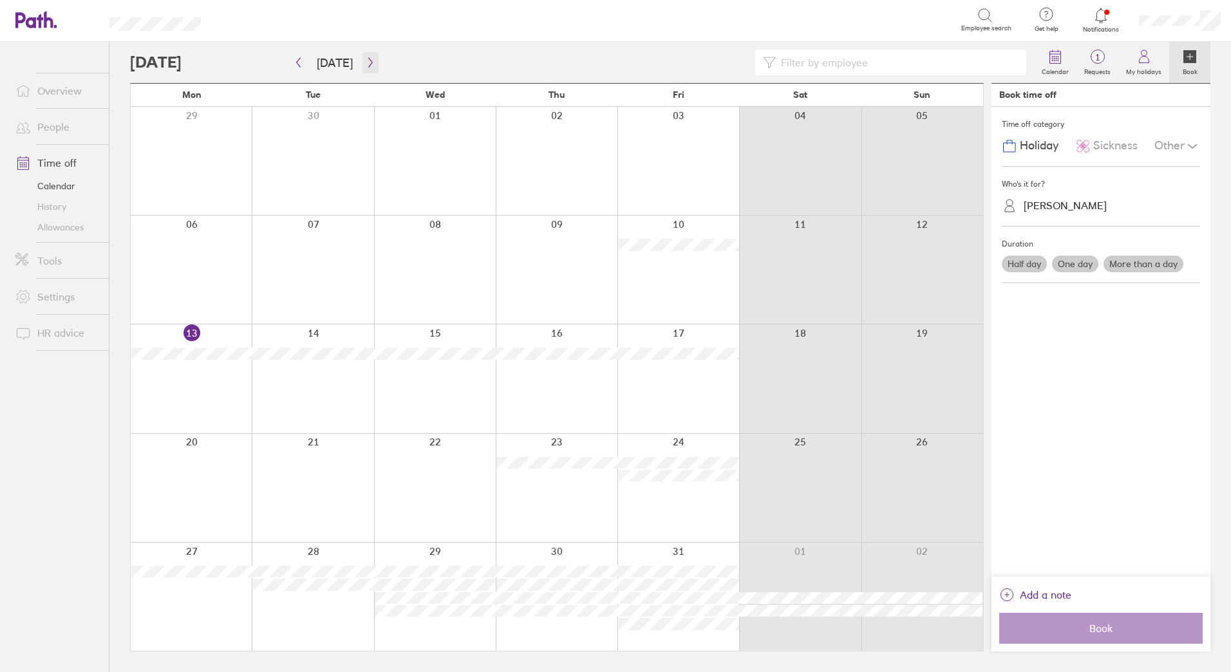
click at [366, 62] on icon "button" at bounding box center [371, 62] width 10 height 10
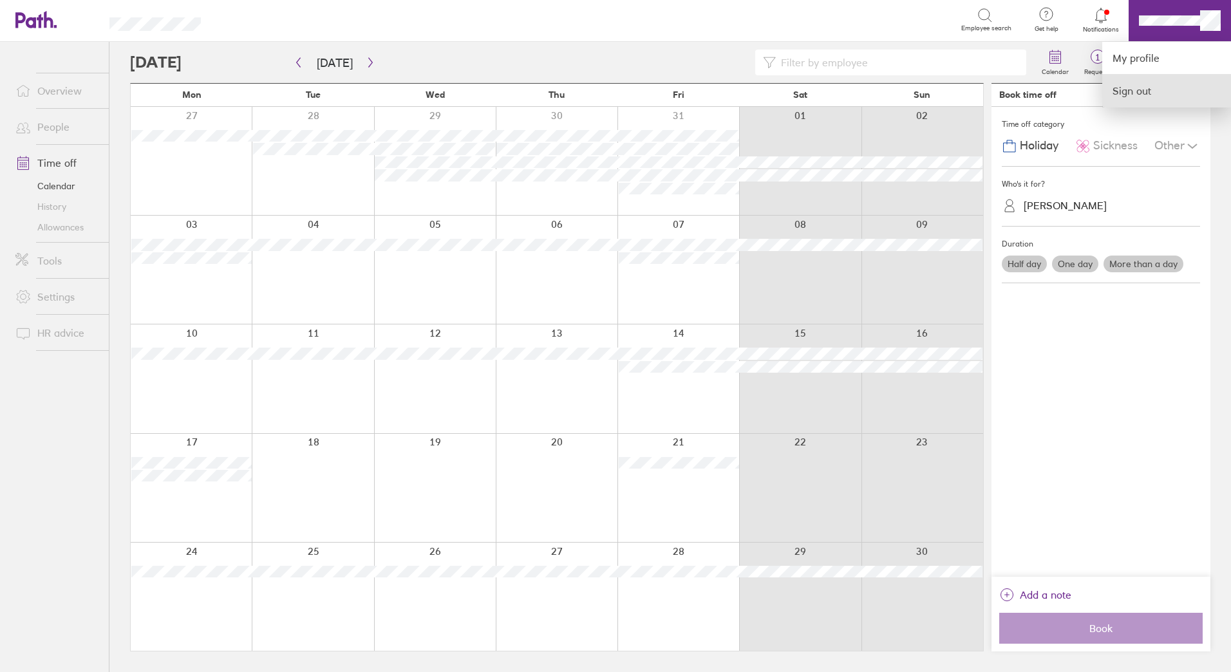
click at [1143, 95] on link "Sign out" at bounding box center [1166, 91] width 129 height 32
